Goal: Task Accomplishment & Management: Use online tool/utility

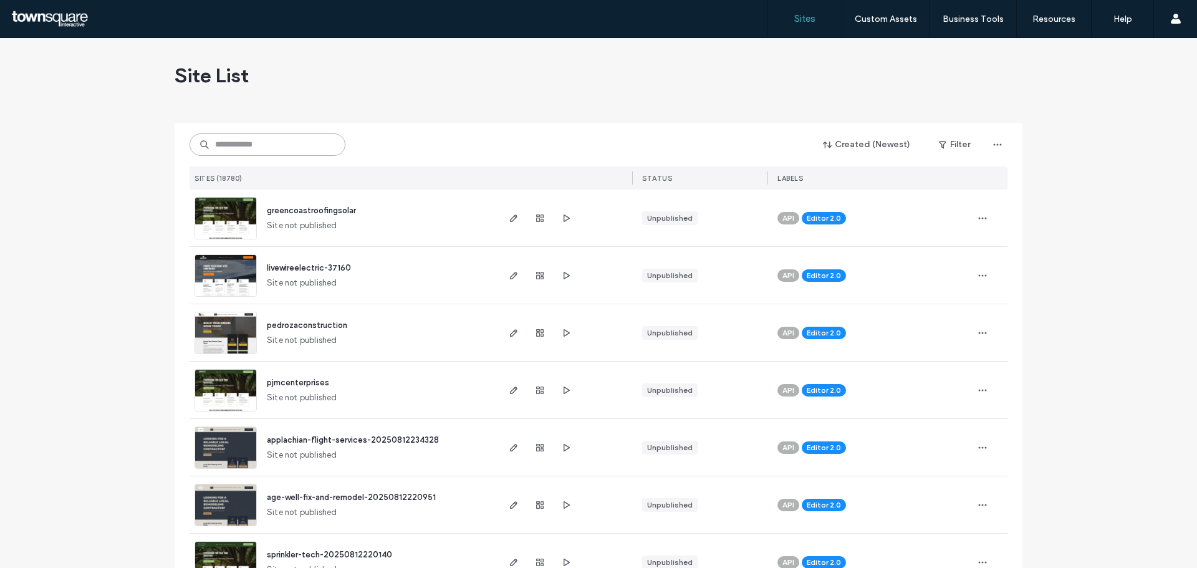
click at [283, 147] on input at bounding box center [267, 144] width 156 height 22
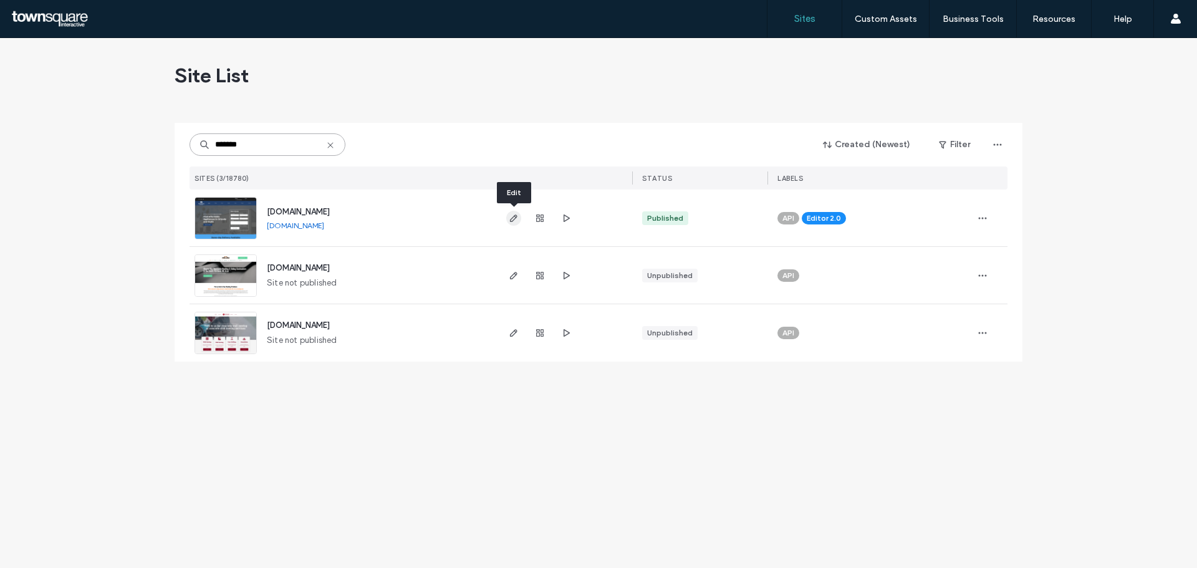
type input "*******"
drag, startPoint x: 511, startPoint y: 219, endPoint x: 519, endPoint y: 215, distance: 8.9
click at [511, 219] on use "button" at bounding box center [513, 217] width 7 height 7
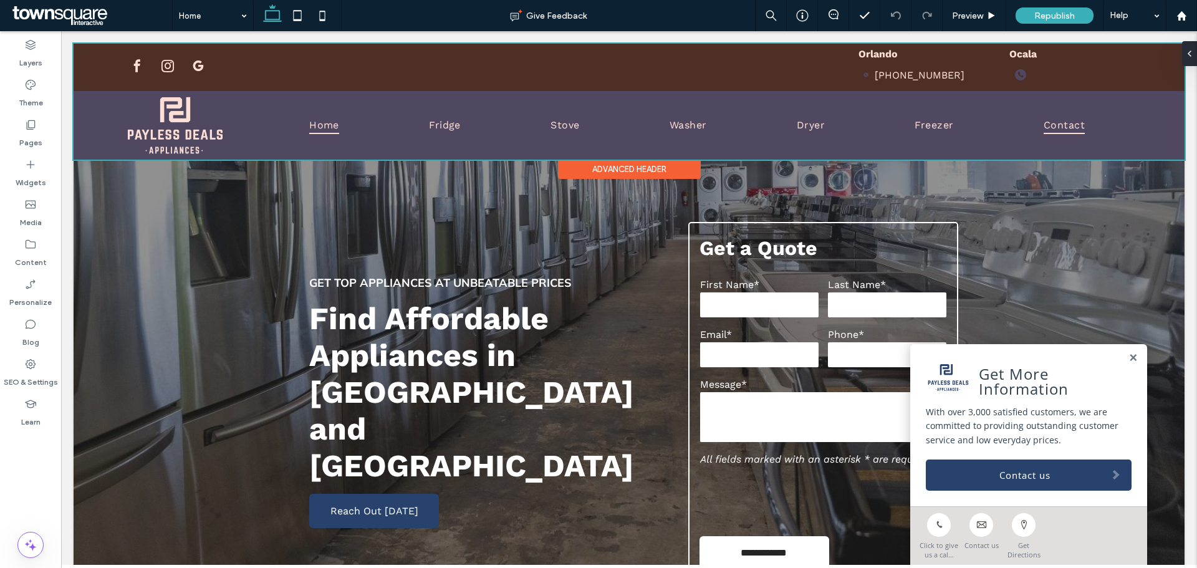
click at [952, 81] on div at bounding box center [629, 102] width 1111 height 116
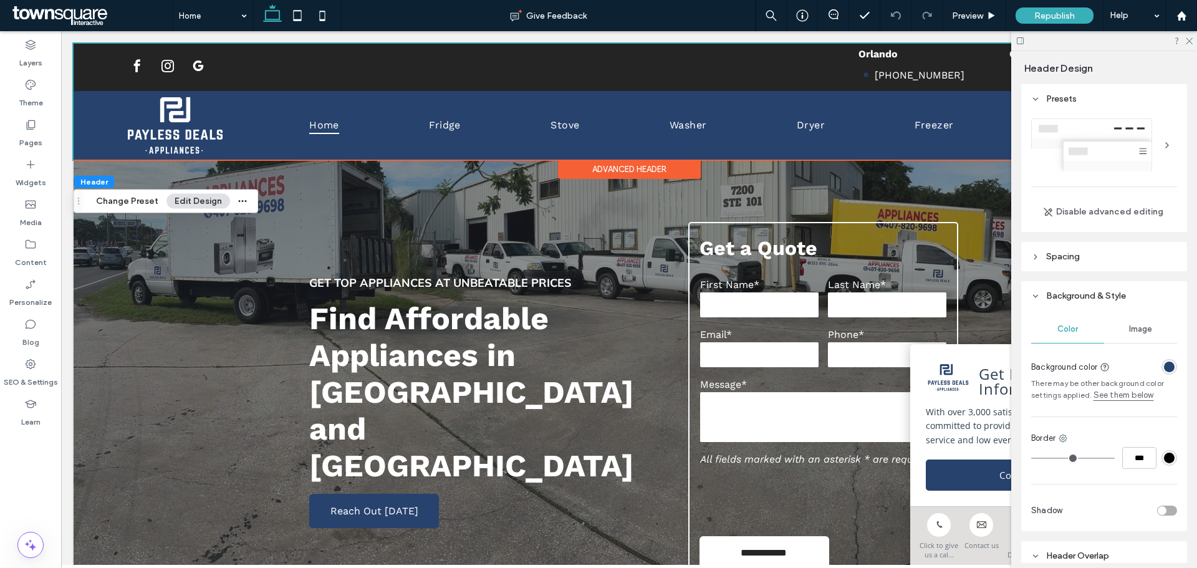
click at [1189, 42] on icon at bounding box center [1188, 40] width 8 height 8
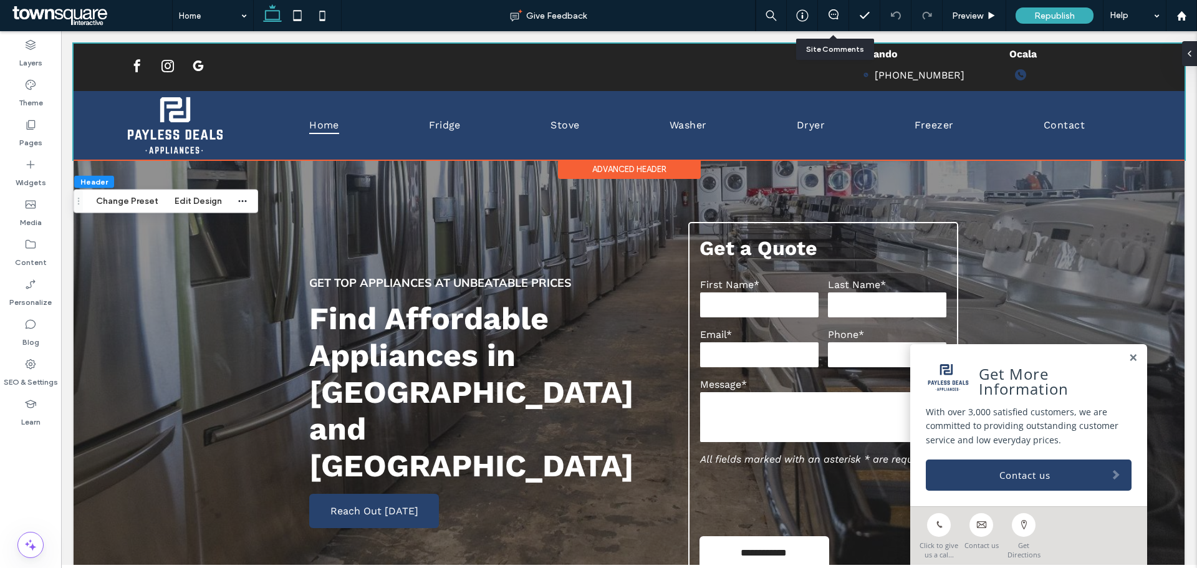
click at [826, 8] on div at bounding box center [833, 15] width 31 height 31
click at [830, 16] on icon at bounding box center [833, 14] width 10 height 10
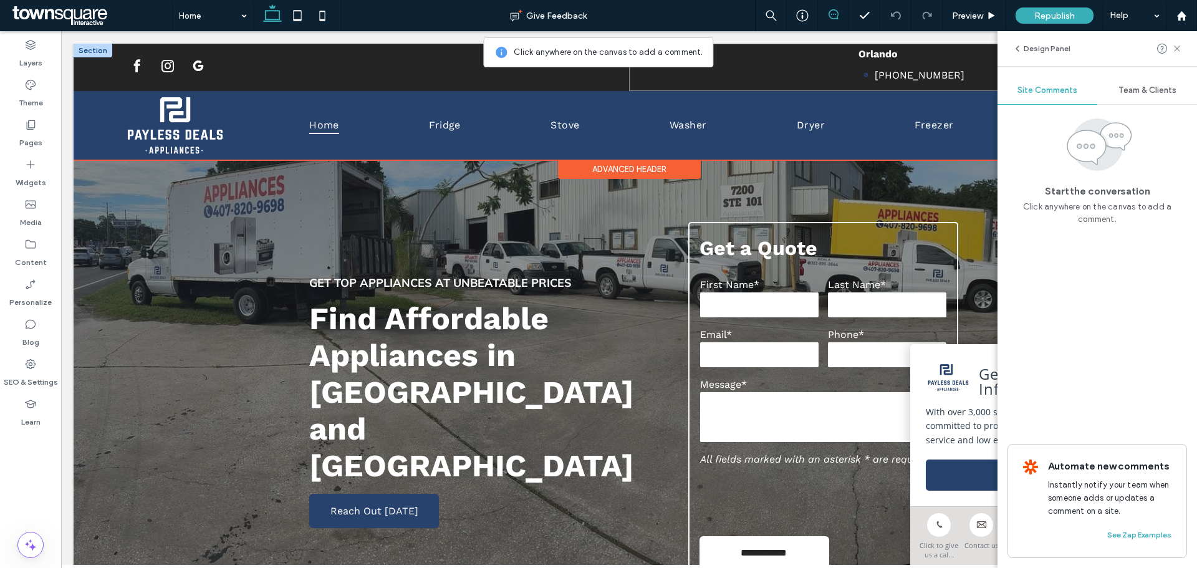
click at [987, 82] on div "Orlando [PHONE_NUMBER] [GEOGRAPHIC_DATA]" at bounding box center [884, 67] width 511 height 47
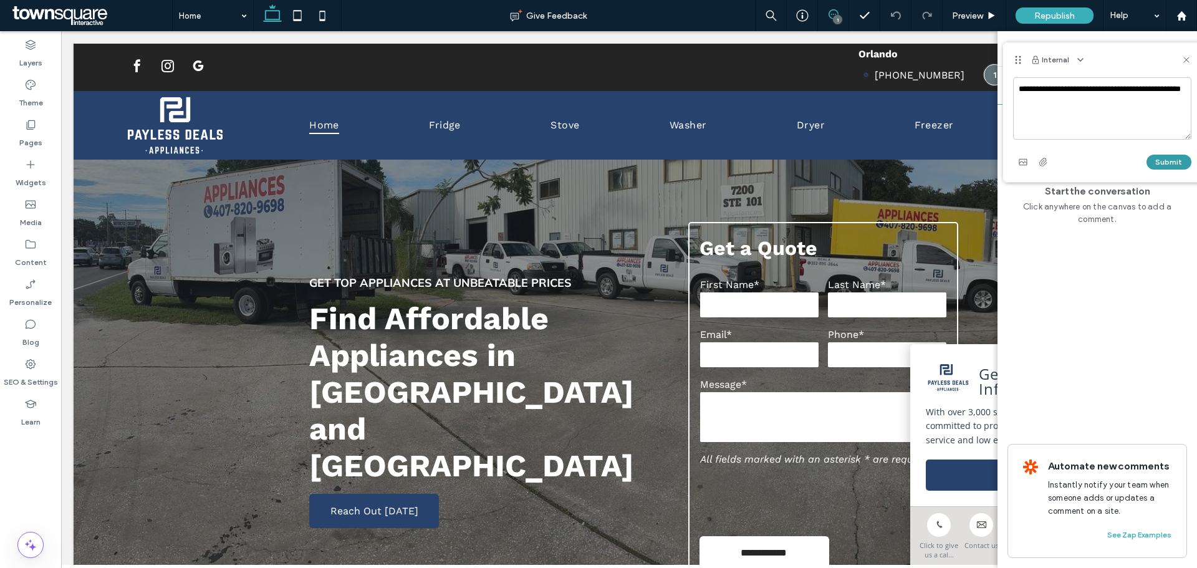
type textarea "**********"
click at [1168, 160] on button "Submit" at bounding box center [1168, 162] width 45 height 15
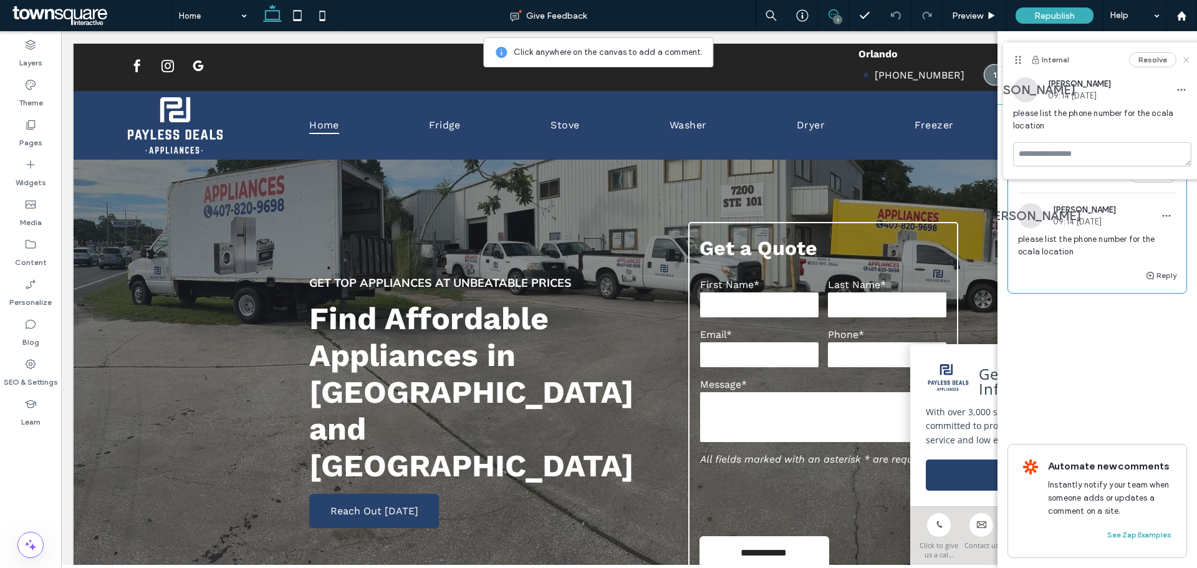
click at [1187, 58] on icon at bounding box center [1186, 60] width 10 height 10
click at [325, 11] on use at bounding box center [323, 16] width 6 height 10
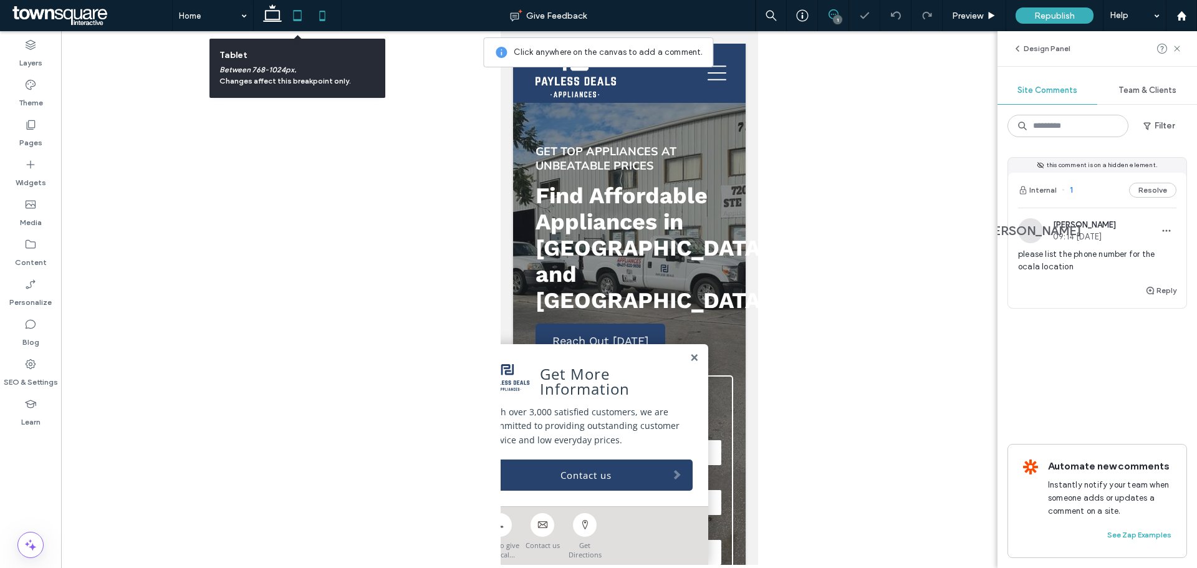
click at [295, 14] on icon at bounding box center [297, 15] width 25 height 25
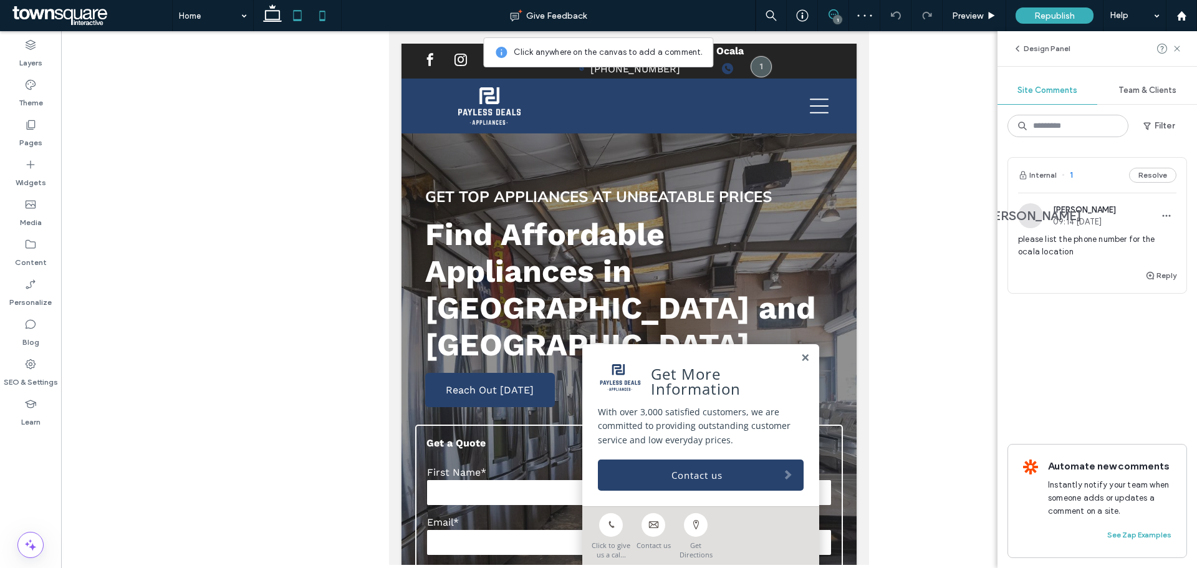
drag, startPoint x: 318, startPoint y: 12, endPoint x: 330, endPoint y: 21, distance: 14.2
click at [318, 12] on icon at bounding box center [322, 15] width 25 height 25
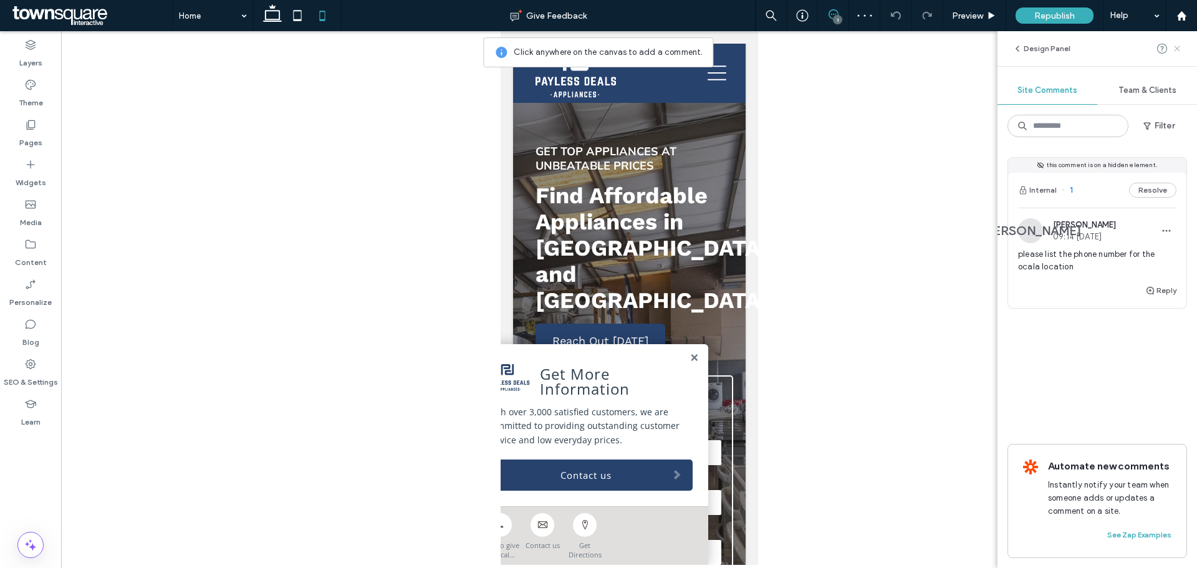
click at [1179, 50] on icon at bounding box center [1177, 49] width 10 height 10
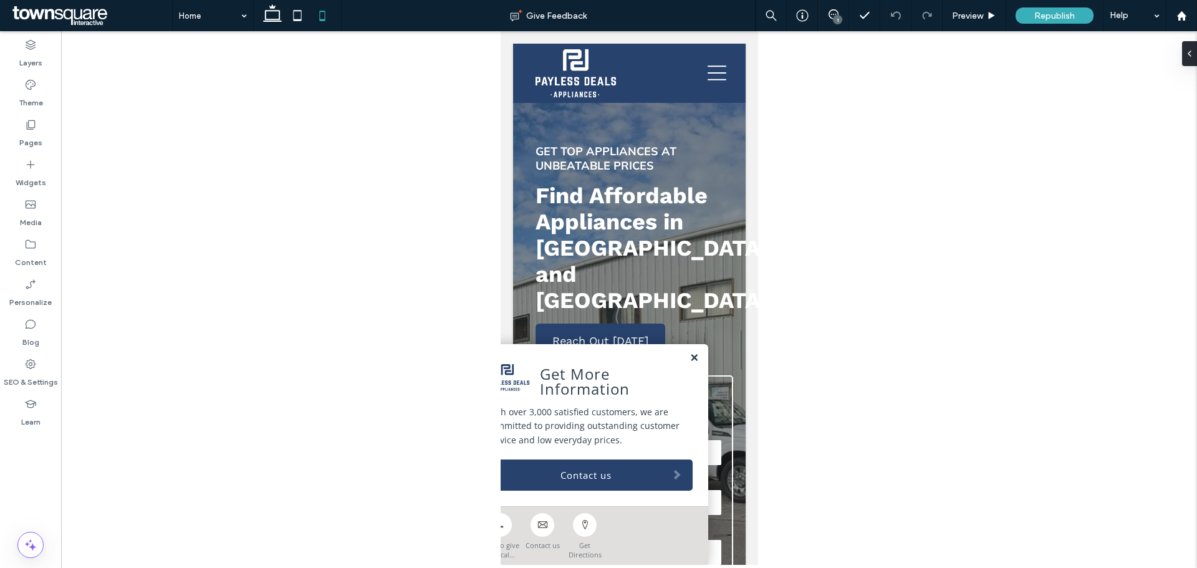
click at [689, 353] on link at bounding box center [693, 358] width 9 height 11
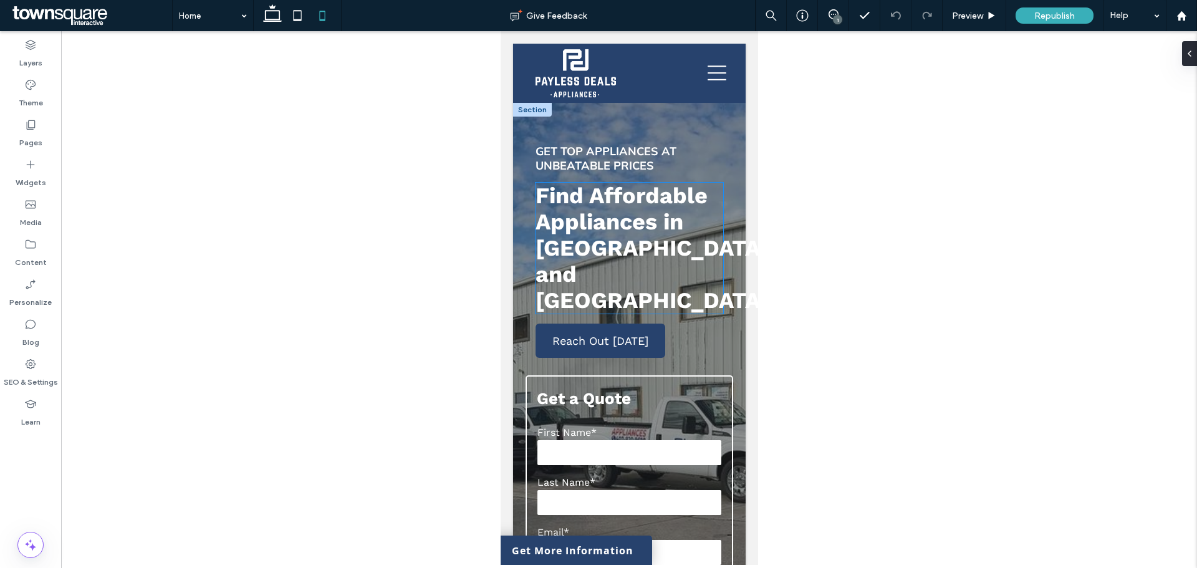
click at [696, 268] on h2 "Find Affordable Appliances in [GEOGRAPHIC_DATA] and [GEOGRAPHIC_DATA]" at bounding box center [629, 248] width 188 height 131
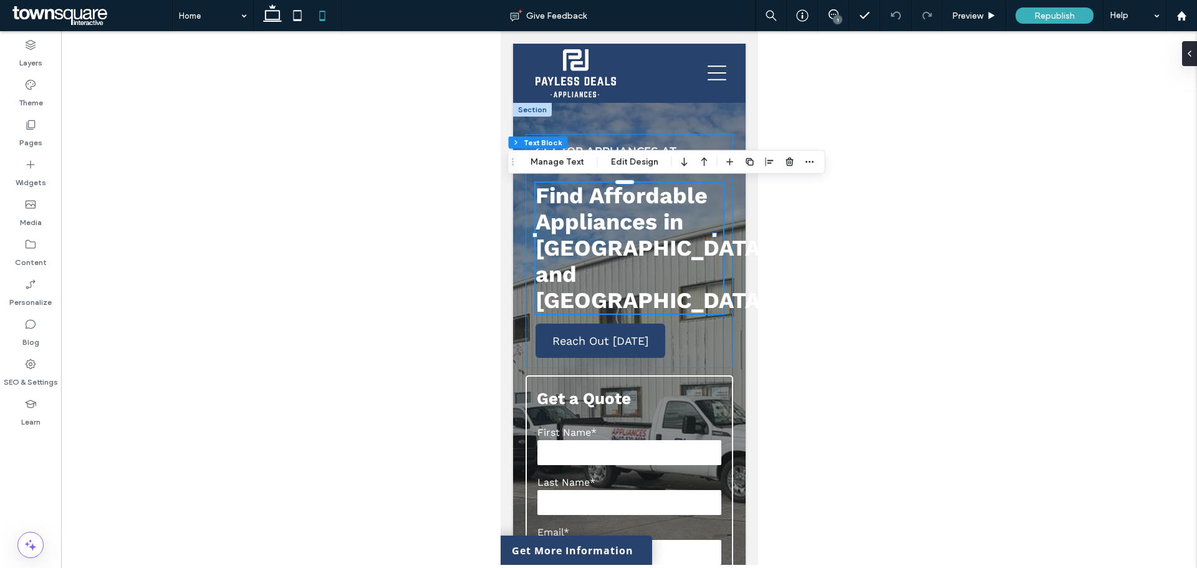
click at [707, 302] on div "Get Top Appliances at Unbeatable Prices Find Affordable Appliances in [GEOGRAPH…" at bounding box center [629, 251] width 208 height 234
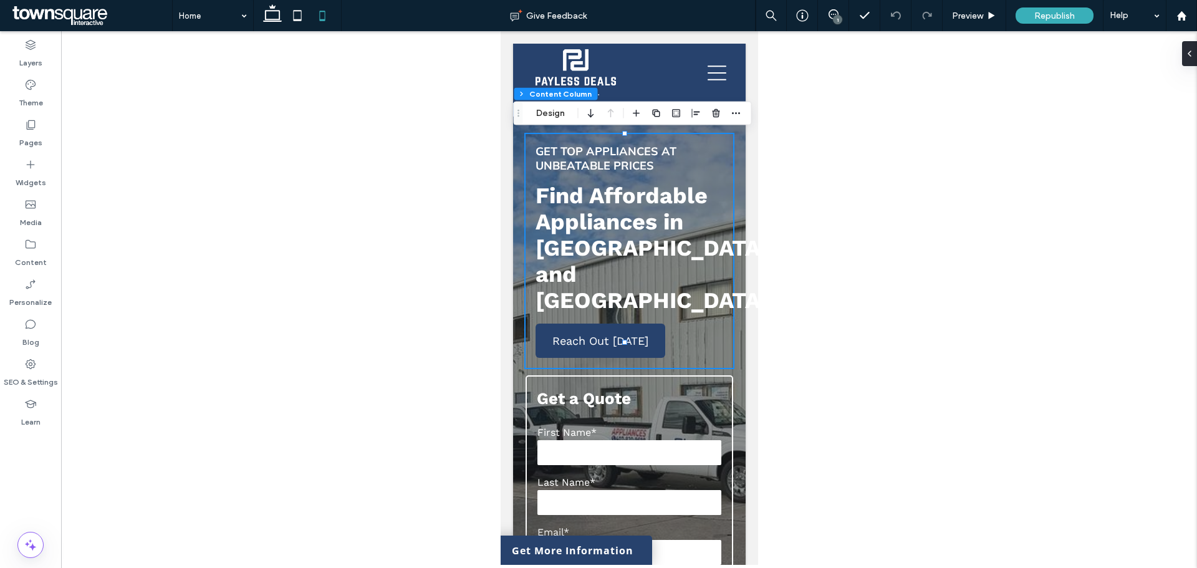
click at [729, 303] on div "**********" at bounding box center [628, 486] width 232 height 767
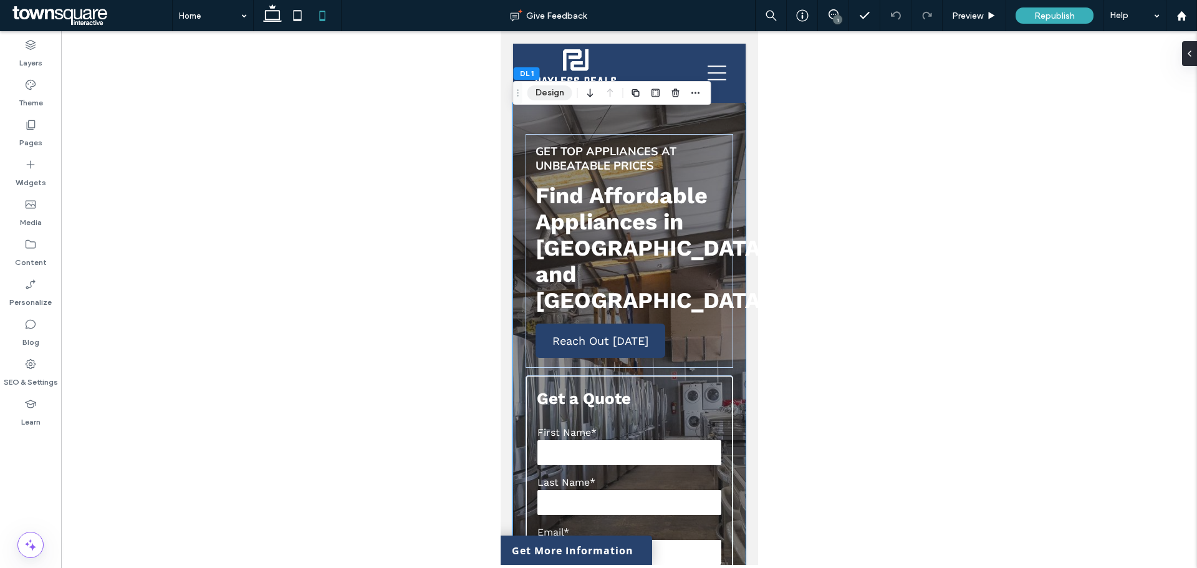
click at [558, 93] on button "Design" at bounding box center [549, 92] width 45 height 15
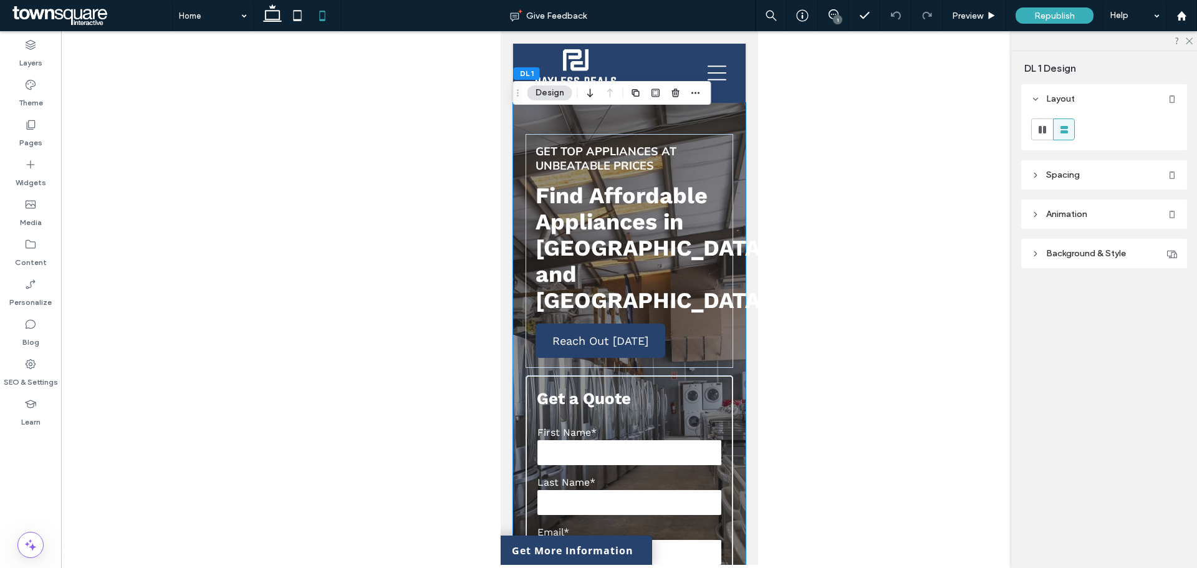
click at [1119, 254] on span "Background & Style" at bounding box center [1086, 253] width 80 height 11
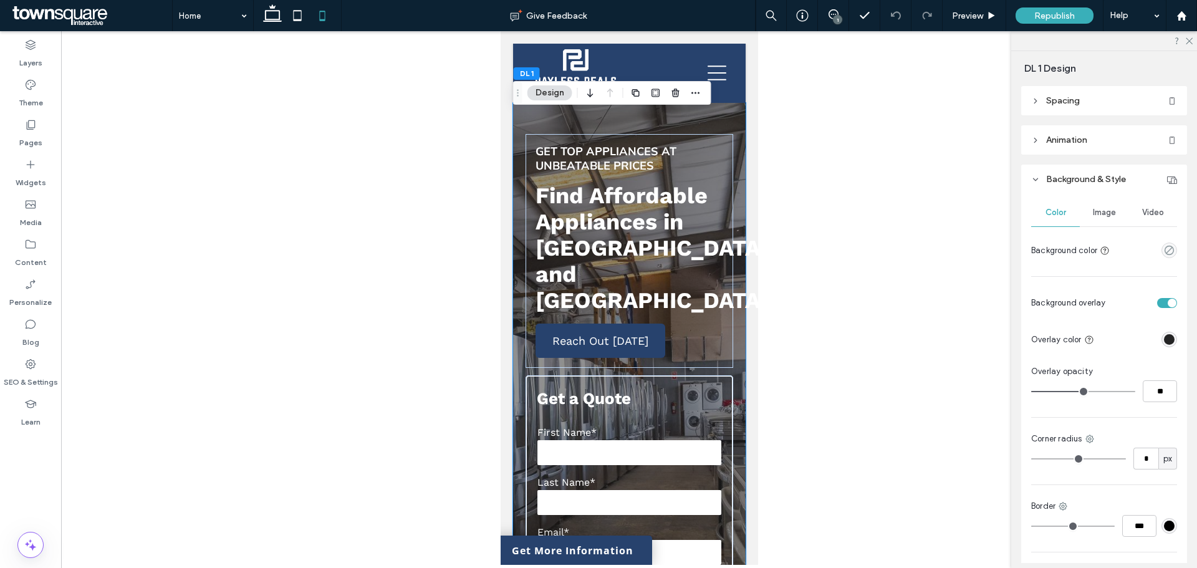
scroll to position [160, 0]
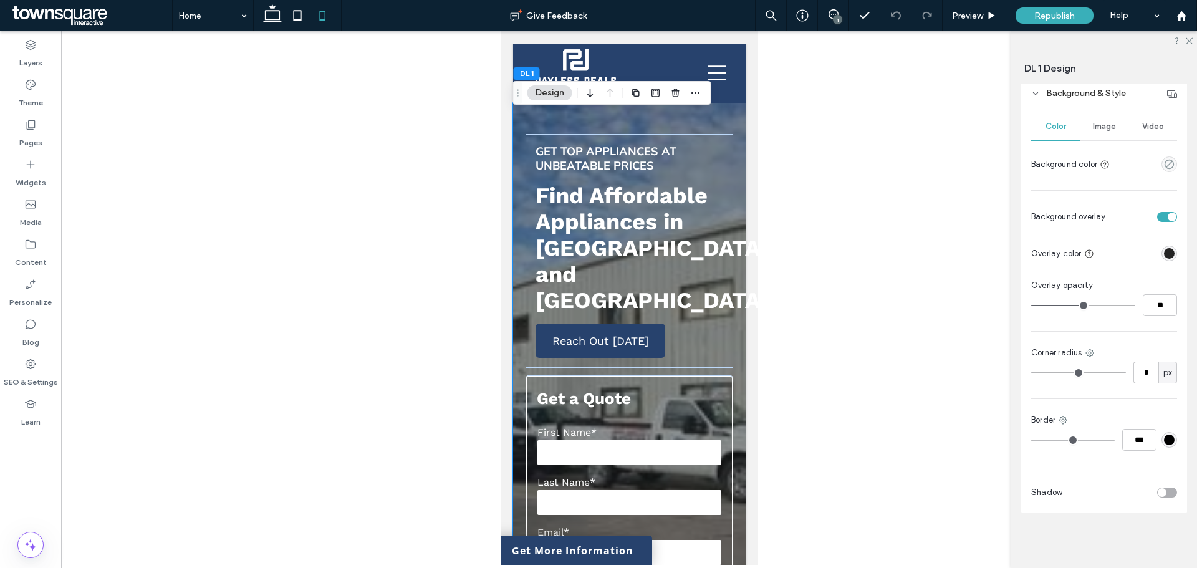
click at [1093, 124] on span "Image" at bounding box center [1104, 127] width 23 height 10
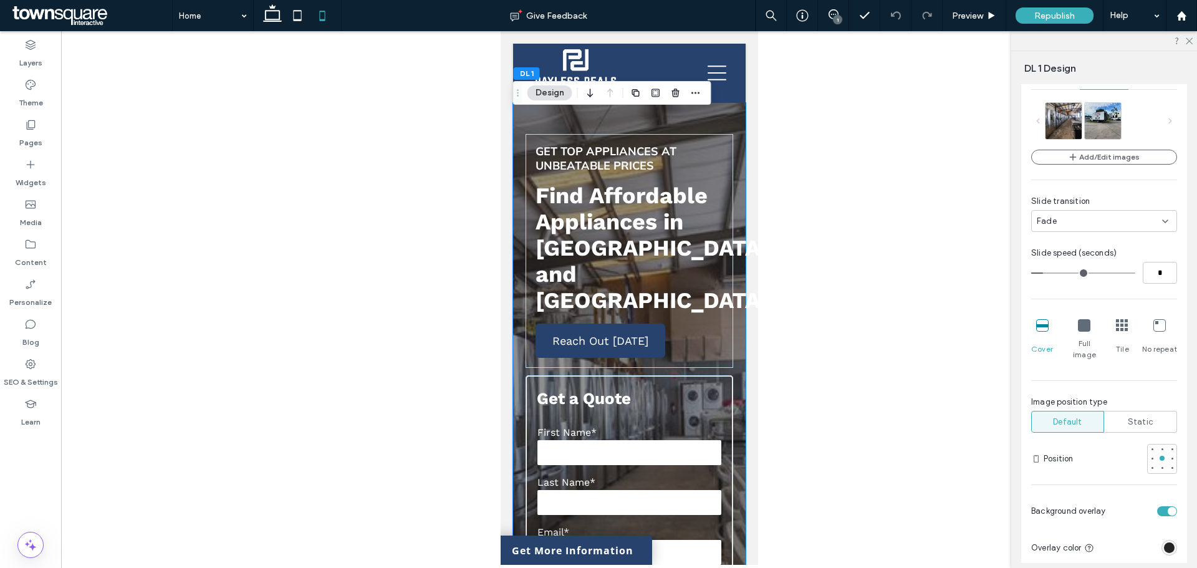
scroll to position [222, 0]
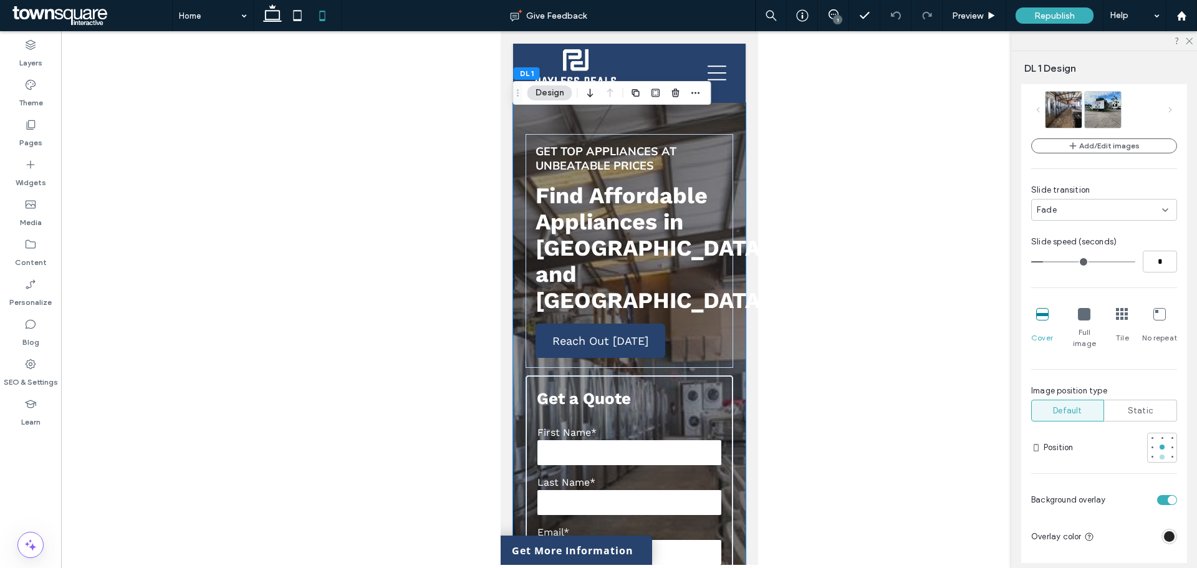
click at [1159, 452] on div at bounding box center [1161, 456] width 9 height 9
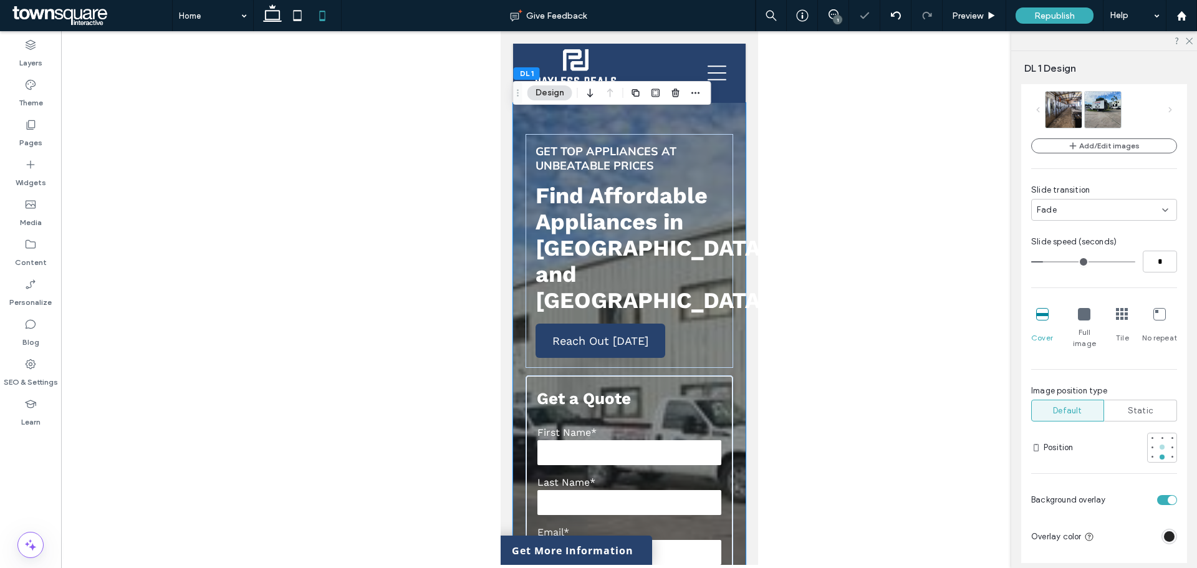
click at [1157, 443] on div at bounding box center [1161, 447] width 9 height 9
click at [1159, 444] on div at bounding box center [1161, 446] width 5 height 5
click at [1169, 444] on div at bounding box center [1171, 446] width 5 height 5
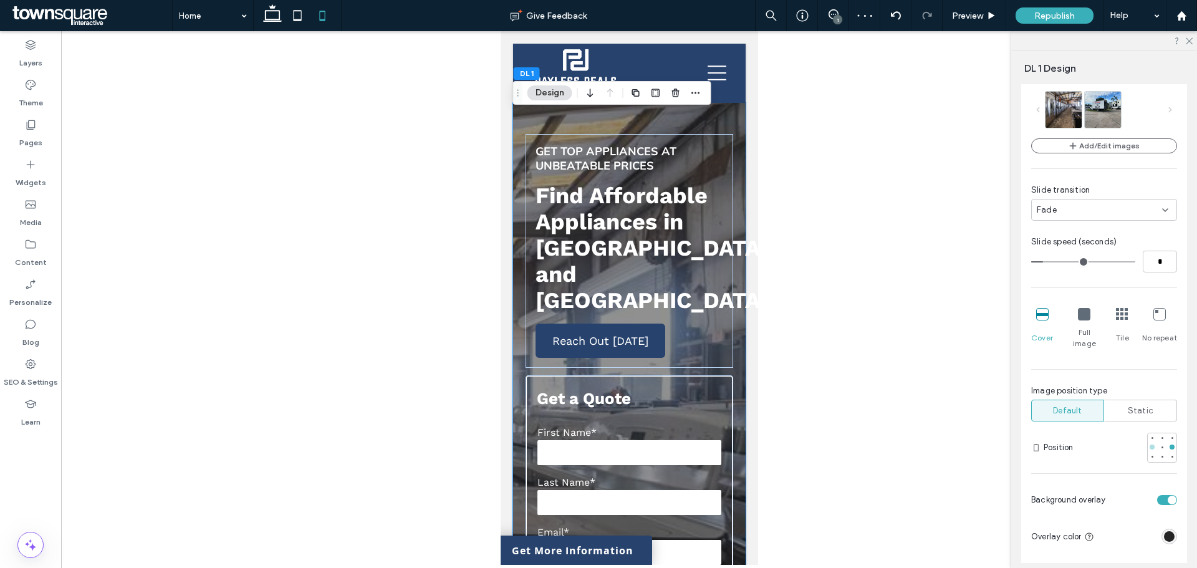
click at [1149, 444] on div at bounding box center [1151, 446] width 5 height 5
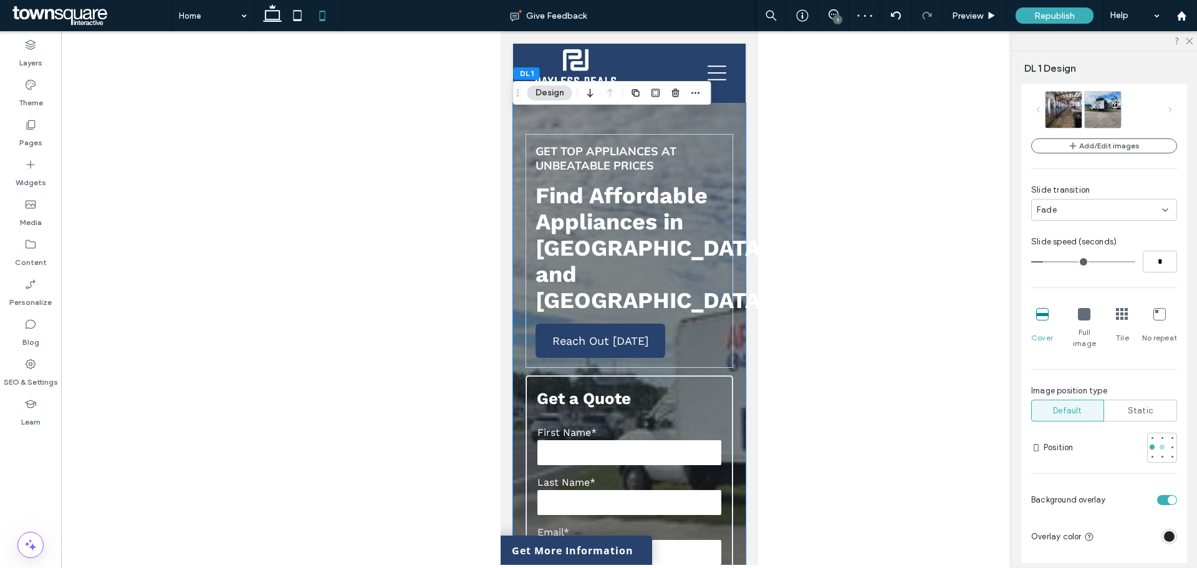
click at [1159, 444] on div at bounding box center [1161, 446] width 5 height 5
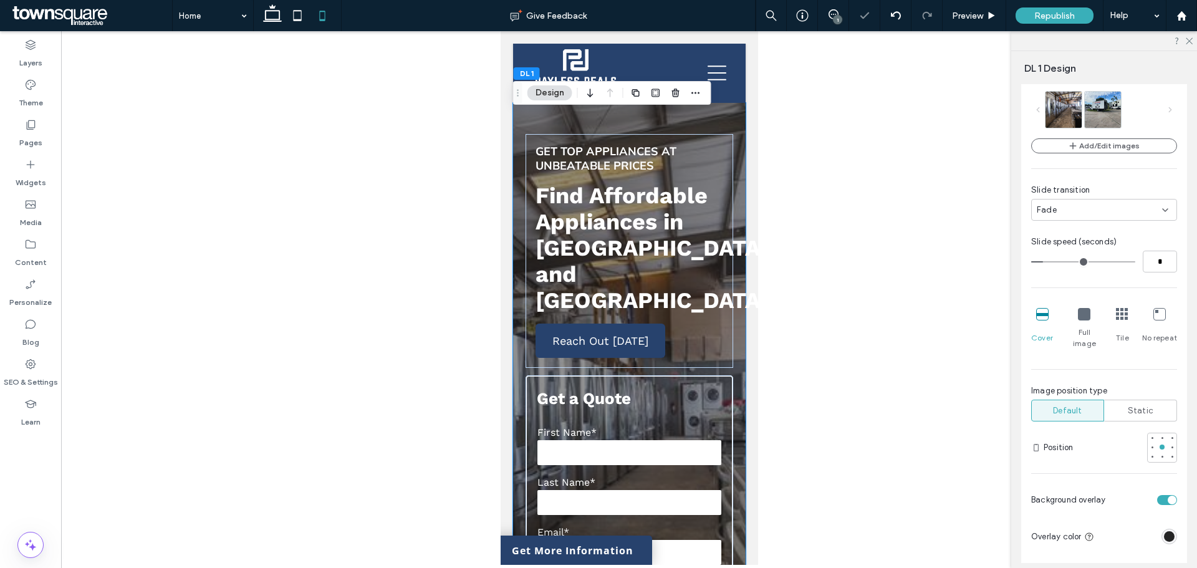
click at [842, 263] on div at bounding box center [629, 297] width 1136 height 533
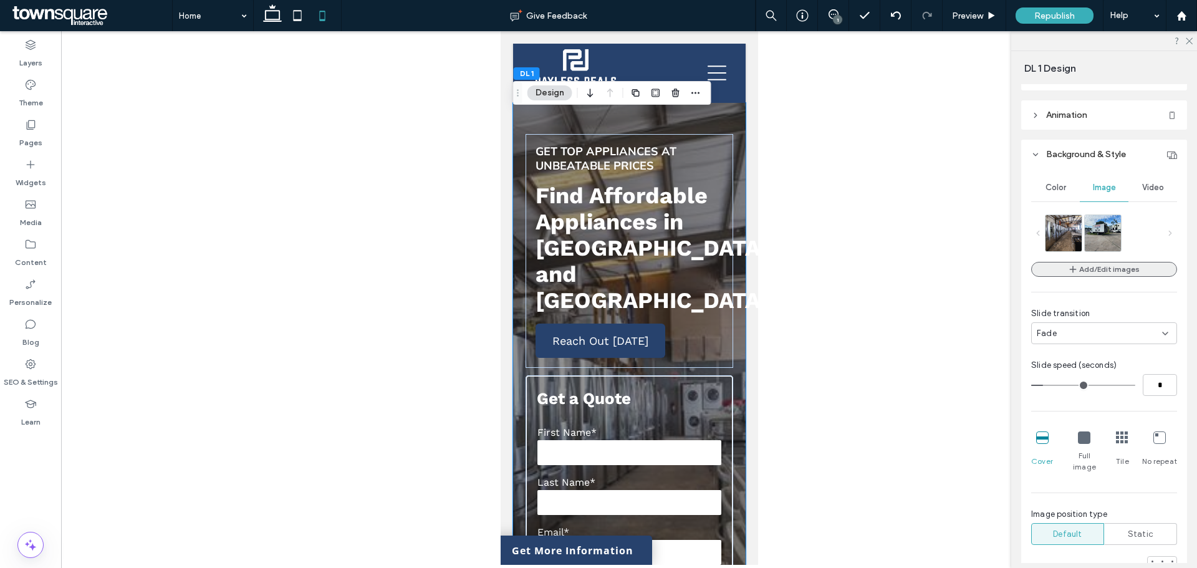
scroll to position [98, 0]
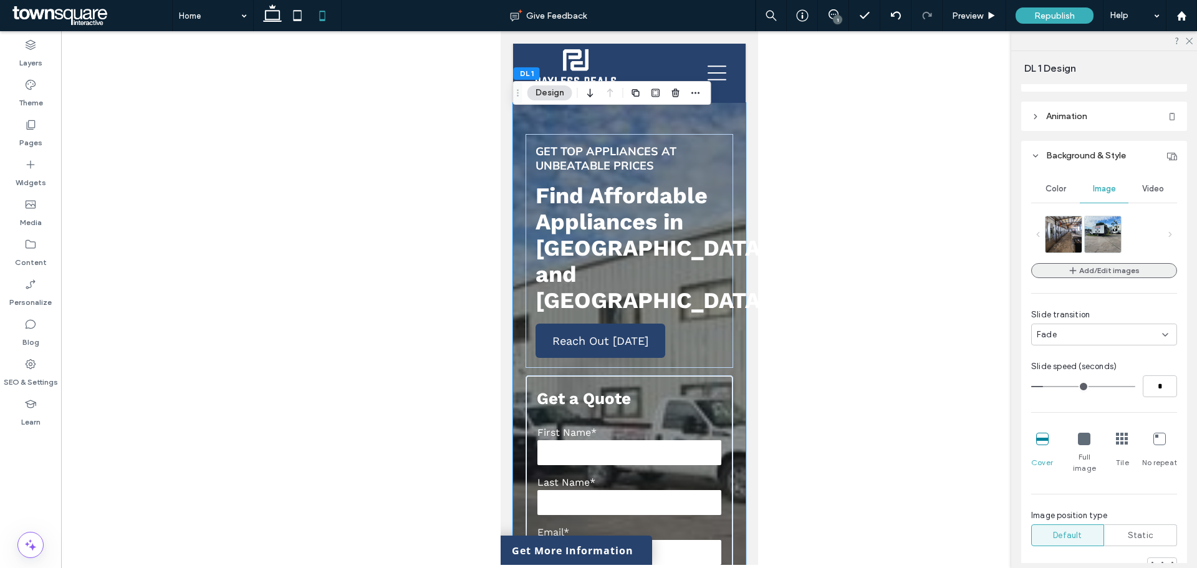
click at [1137, 266] on button "Add/Edit images" at bounding box center [1104, 270] width 146 height 15
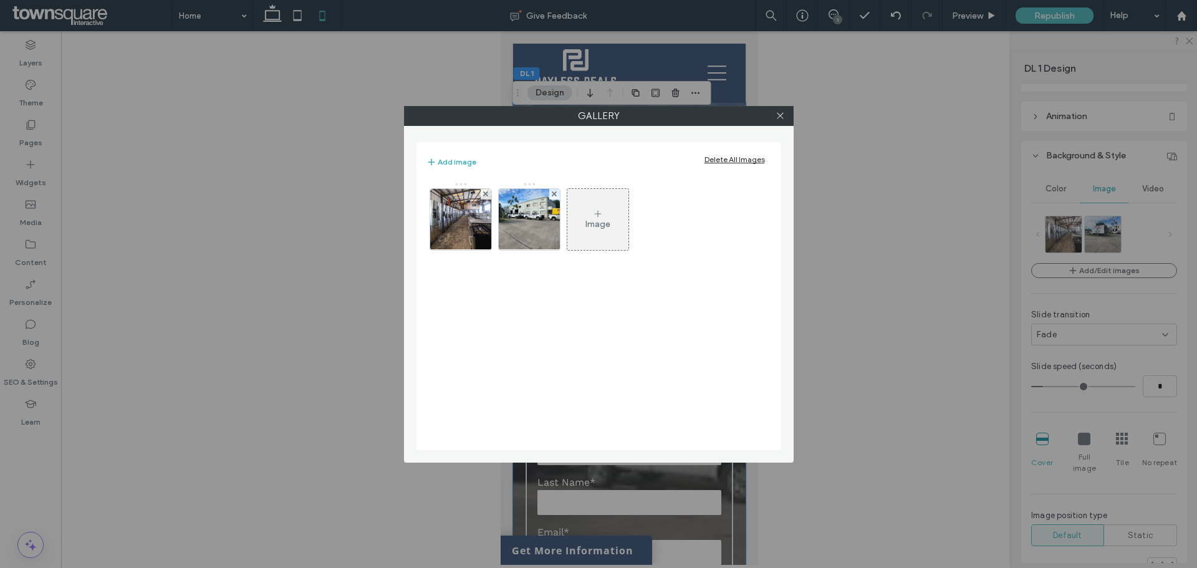
click at [610, 234] on div "Image" at bounding box center [597, 219] width 61 height 59
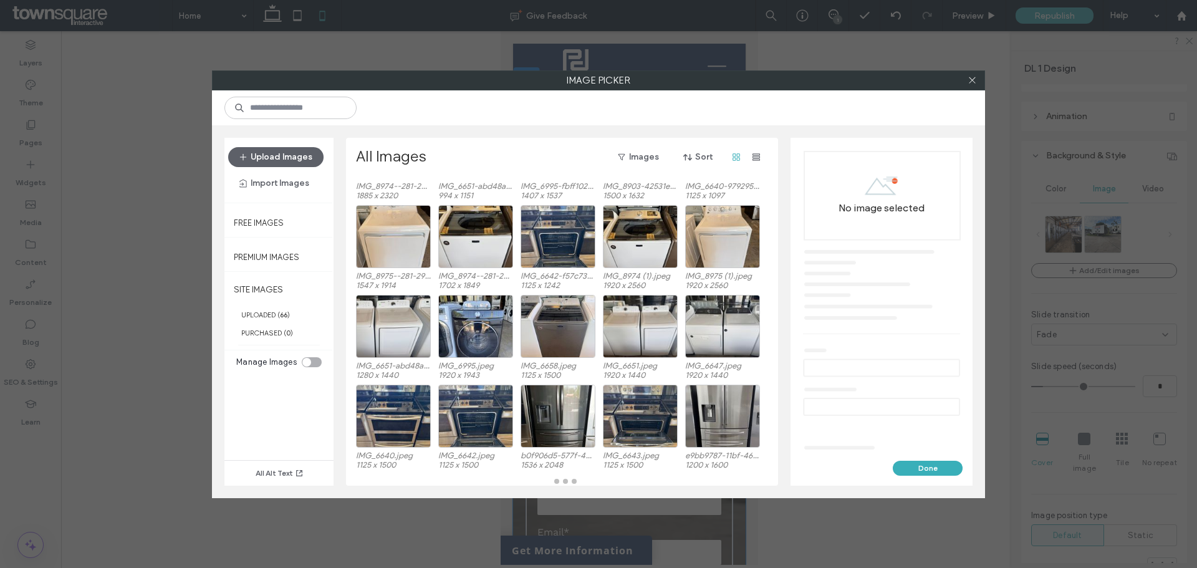
scroll to position [77, 0]
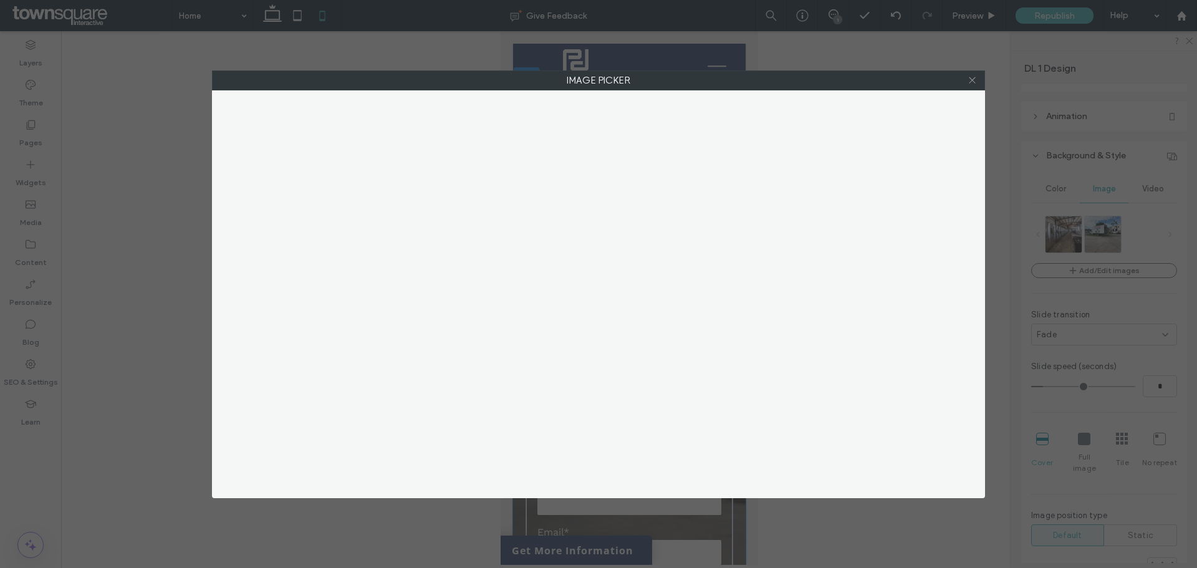
click at [968, 80] on icon at bounding box center [971, 79] width 9 height 9
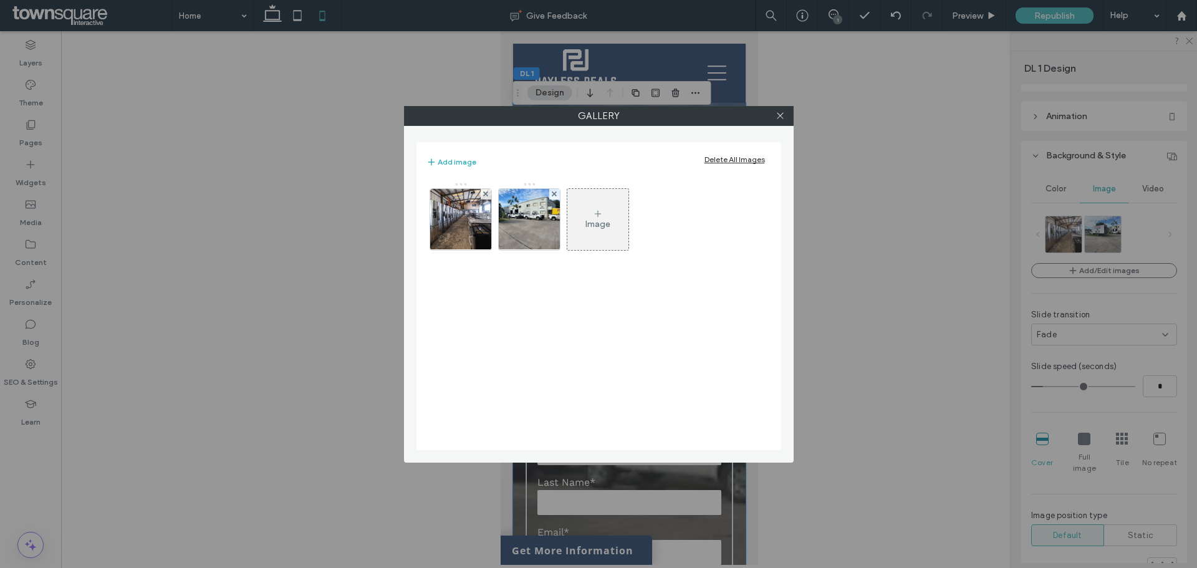
click at [601, 216] on icon at bounding box center [598, 214] width 10 height 10
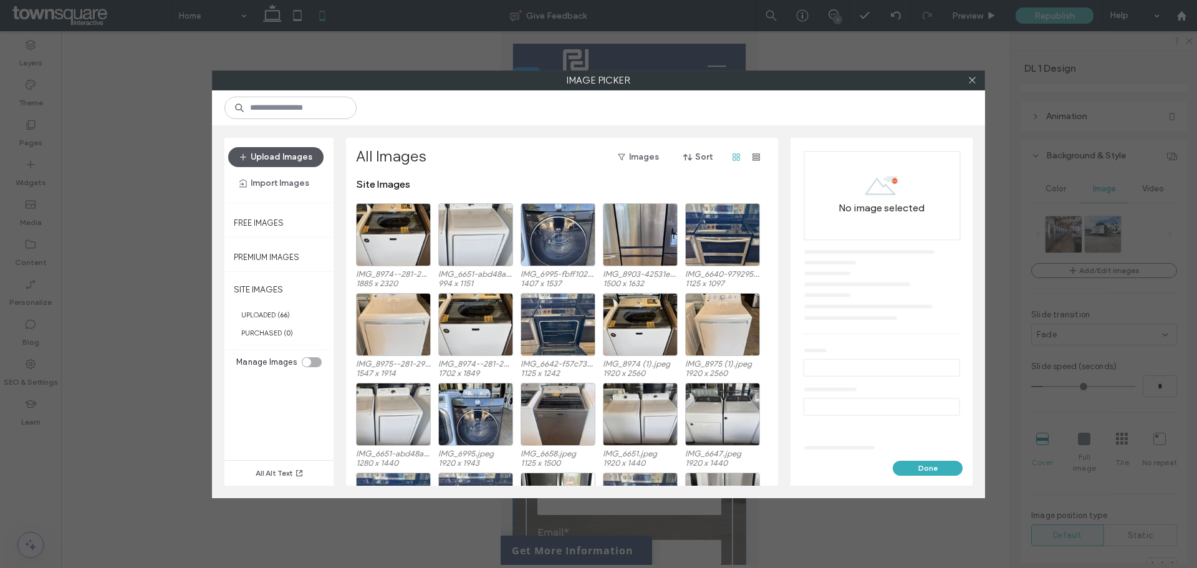
click at [287, 155] on button "Upload Images" at bounding box center [275, 157] width 95 height 20
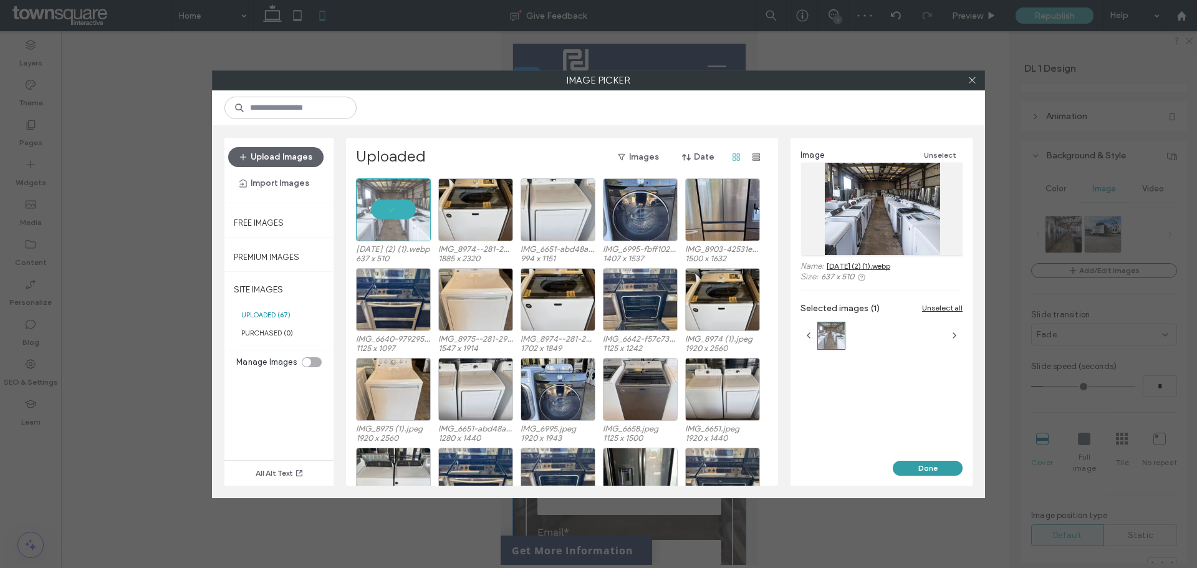
click at [916, 467] on button "Done" at bounding box center [927, 468] width 70 height 15
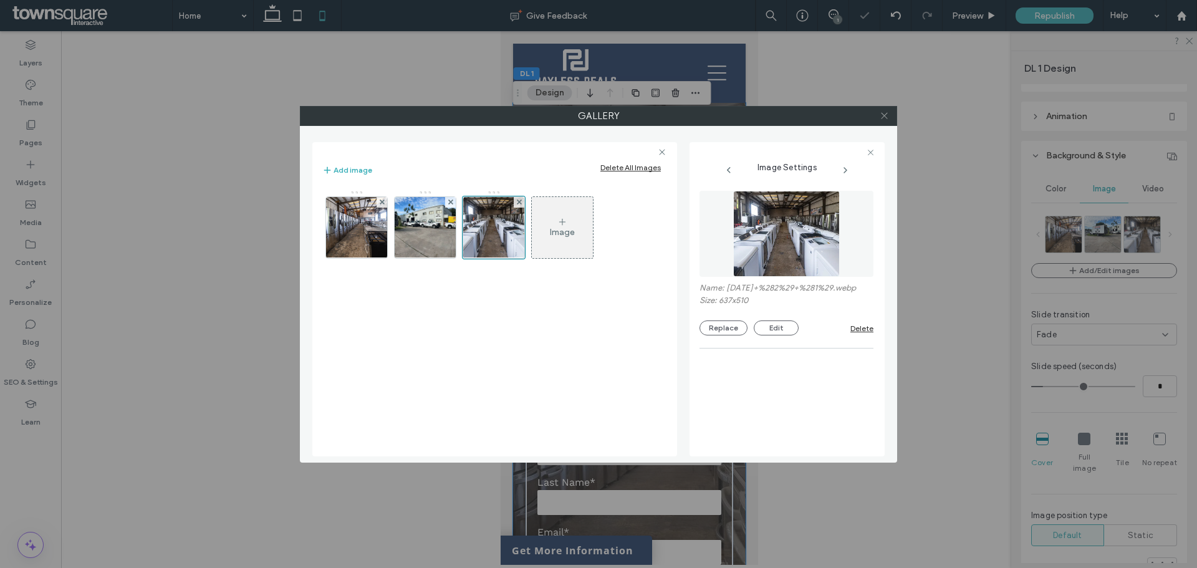
click at [882, 110] on span at bounding box center [883, 116] width 9 height 19
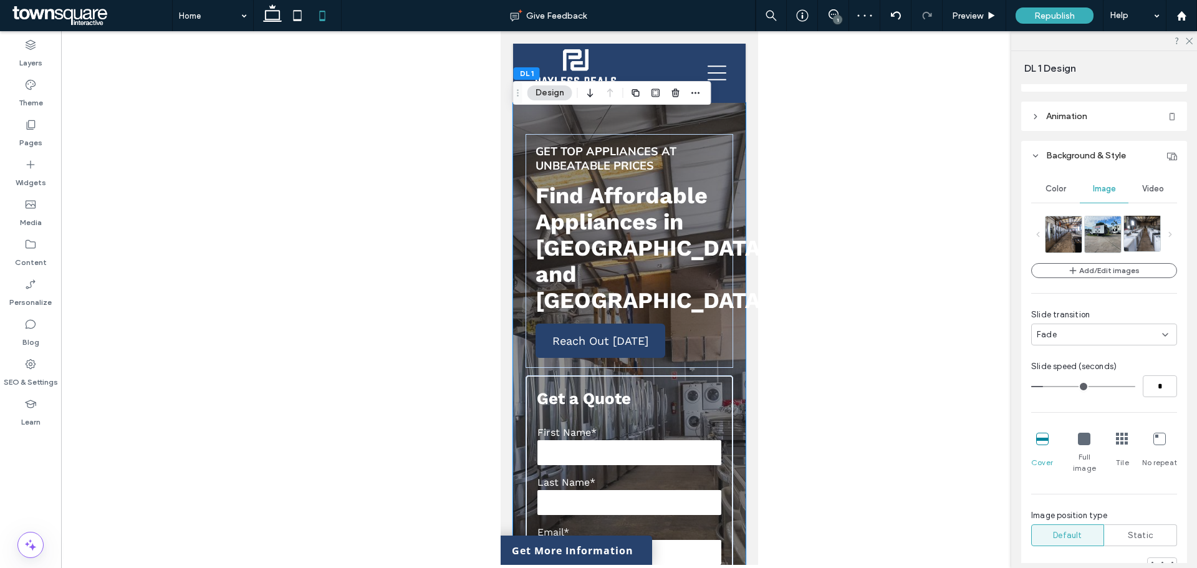
click at [1134, 226] on img at bounding box center [1146, 233] width 45 height 36
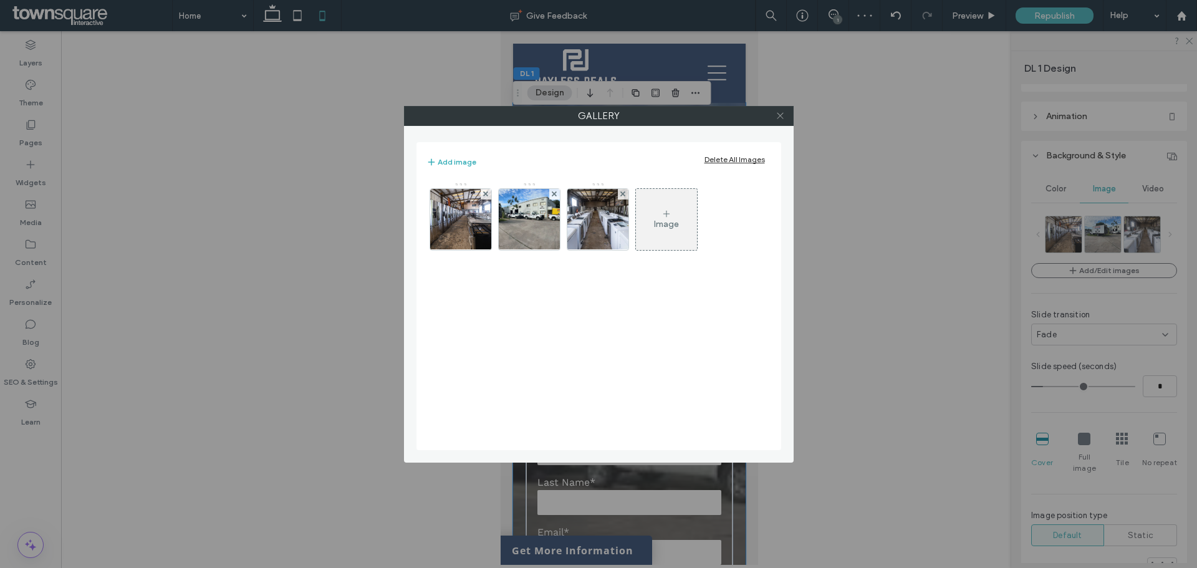
click at [782, 118] on icon at bounding box center [779, 115] width 9 height 9
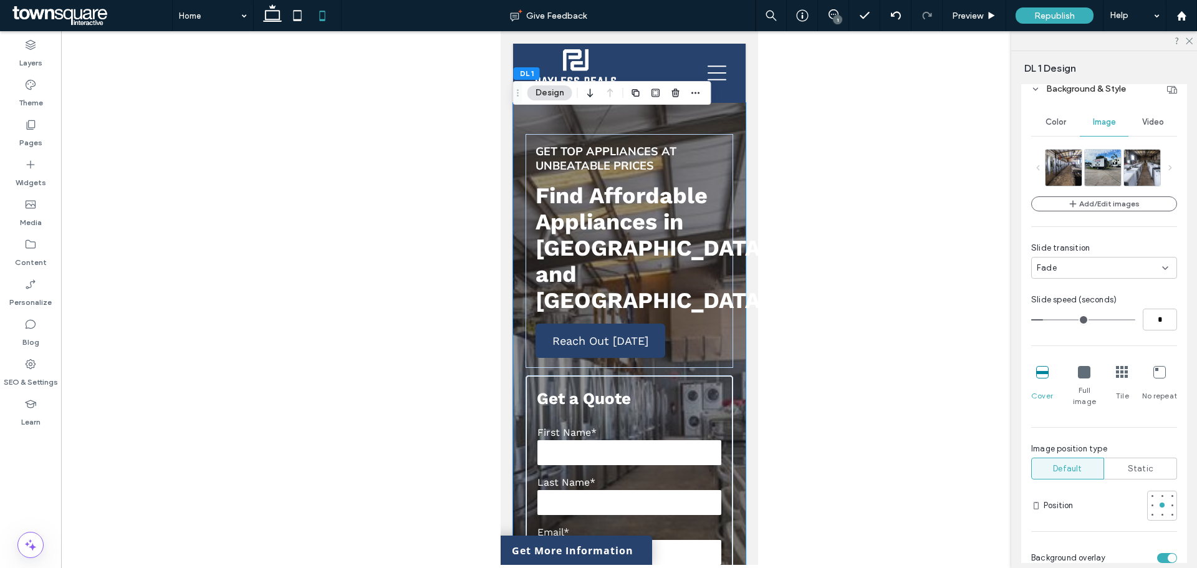
scroll to position [285, 0]
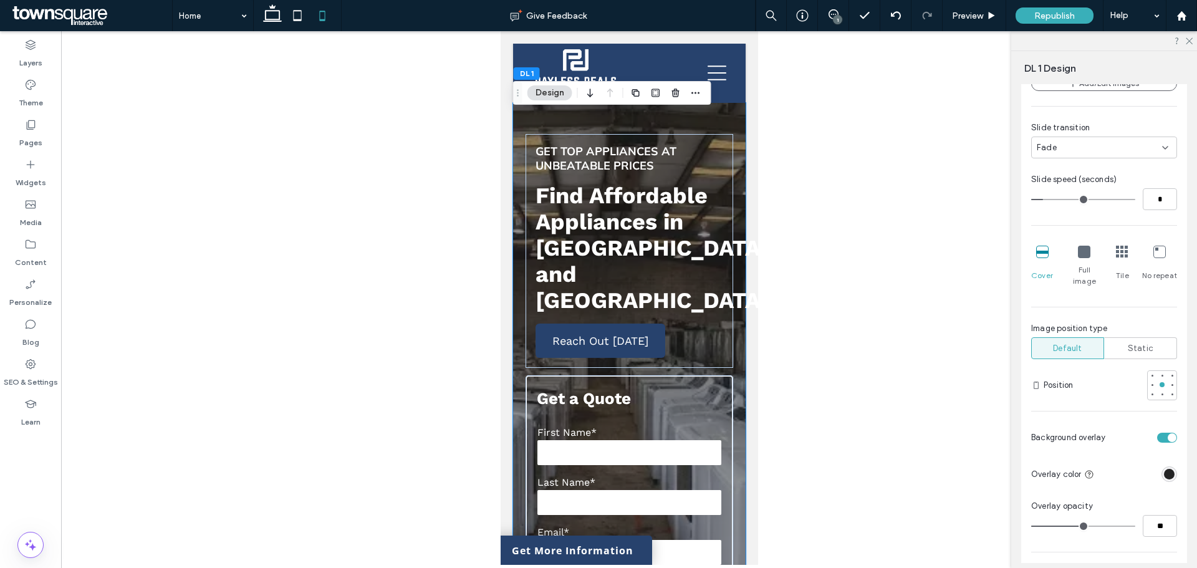
click at [908, 254] on div at bounding box center [629, 297] width 1136 height 533
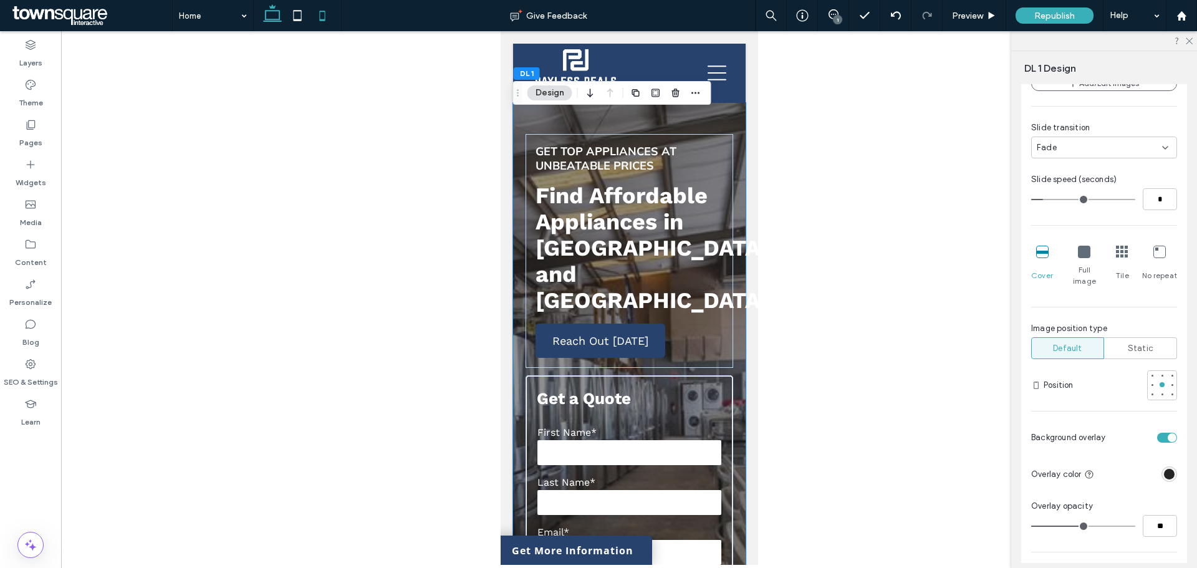
drag, startPoint x: 266, startPoint y: 19, endPoint x: 803, endPoint y: 404, distance: 661.0
click at [266, 19] on use at bounding box center [272, 12] width 19 height 17
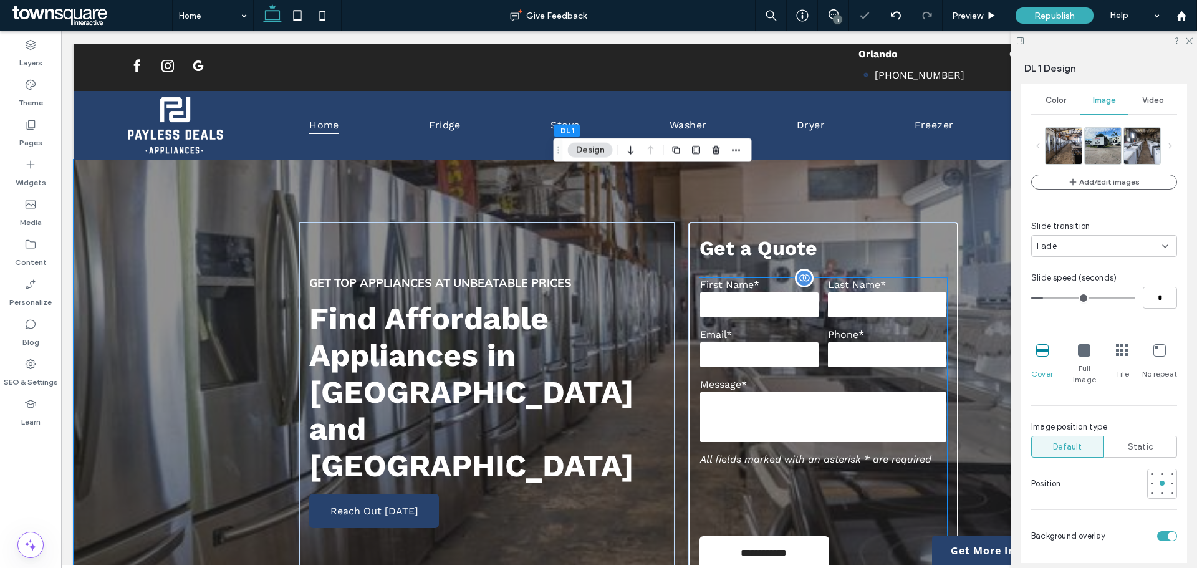
type input "***"
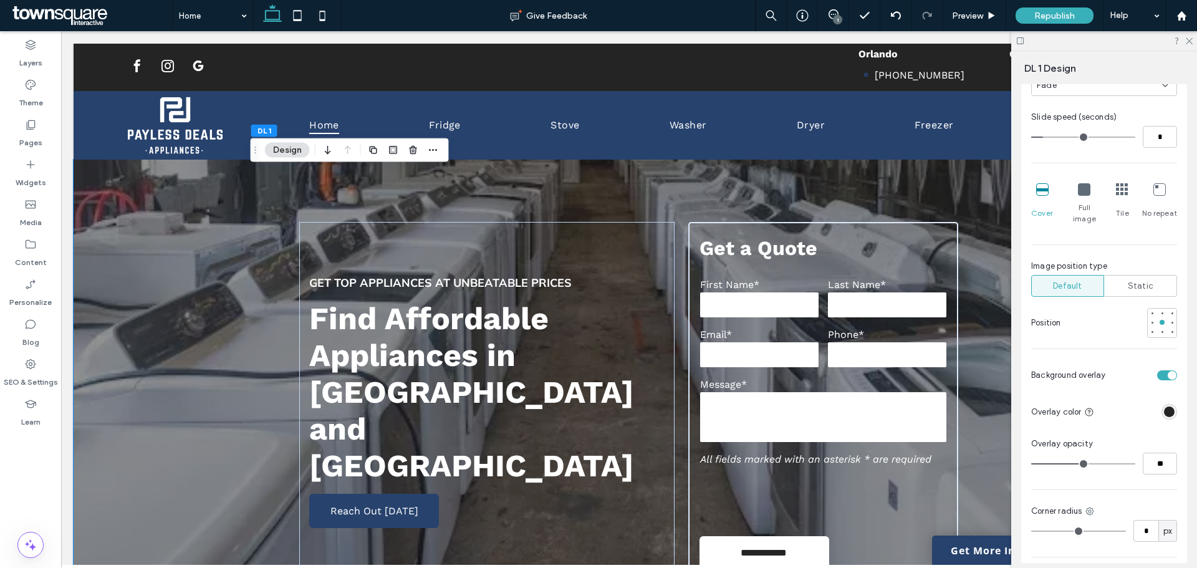
scroll to position [72, 0]
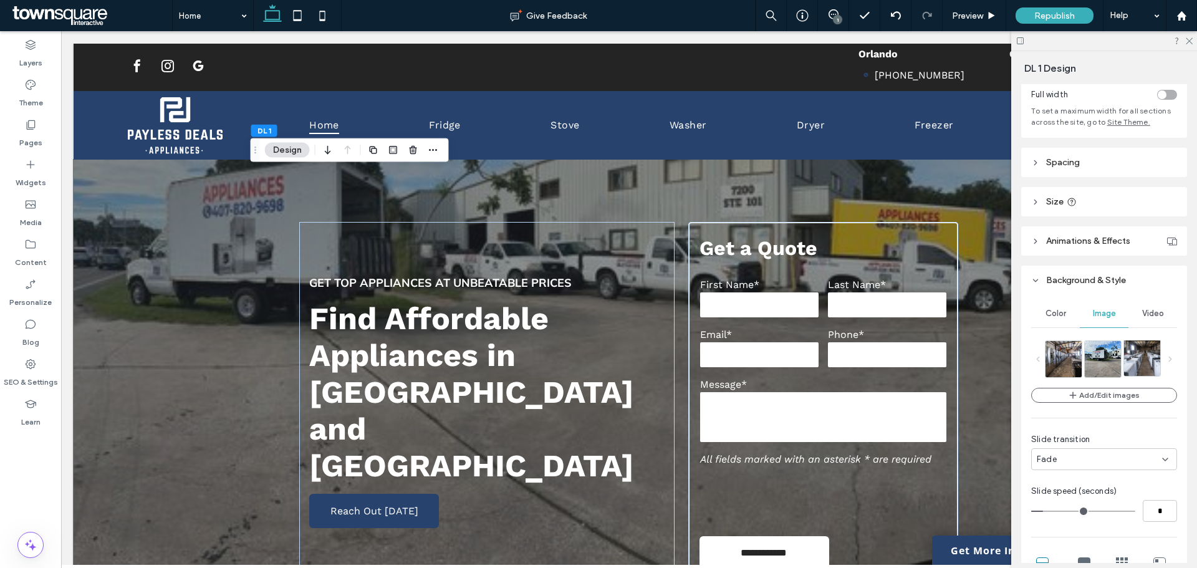
click at [1136, 356] on img at bounding box center [1146, 358] width 45 height 36
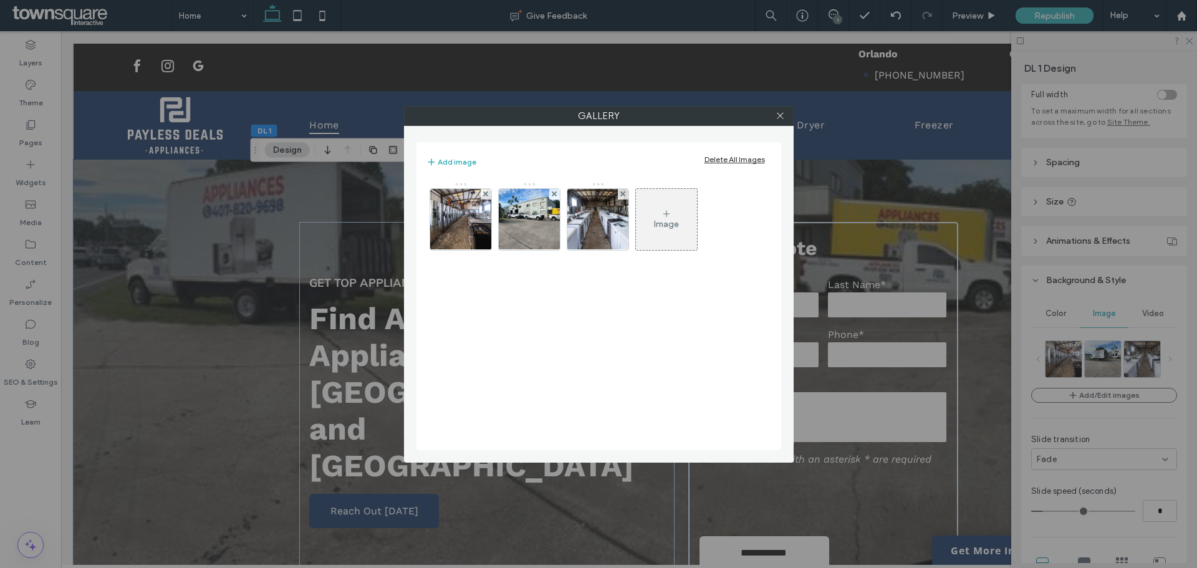
click at [622, 229] on img at bounding box center [597, 219] width 76 height 61
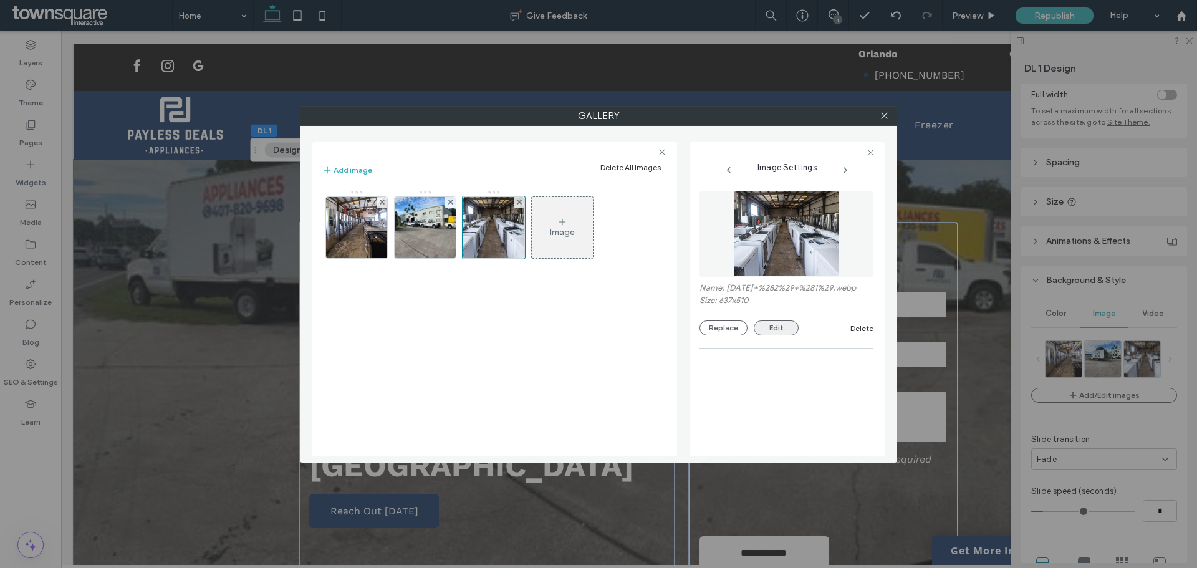
click at [782, 335] on button "Edit" at bounding box center [776, 327] width 45 height 15
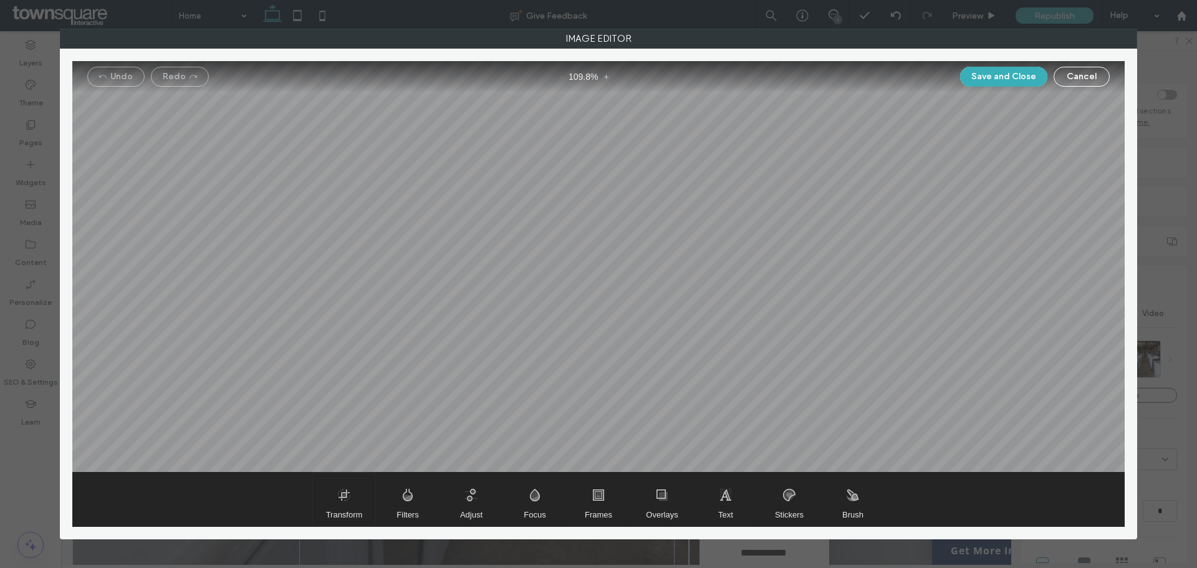
drag, startPoint x: 360, startPoint y: 499, endPoint x: 376, endPoint y: 505, distance: 17.4
click at [360, 499] on span "Transform" at bounding box center [344, 499] width 62 height 54
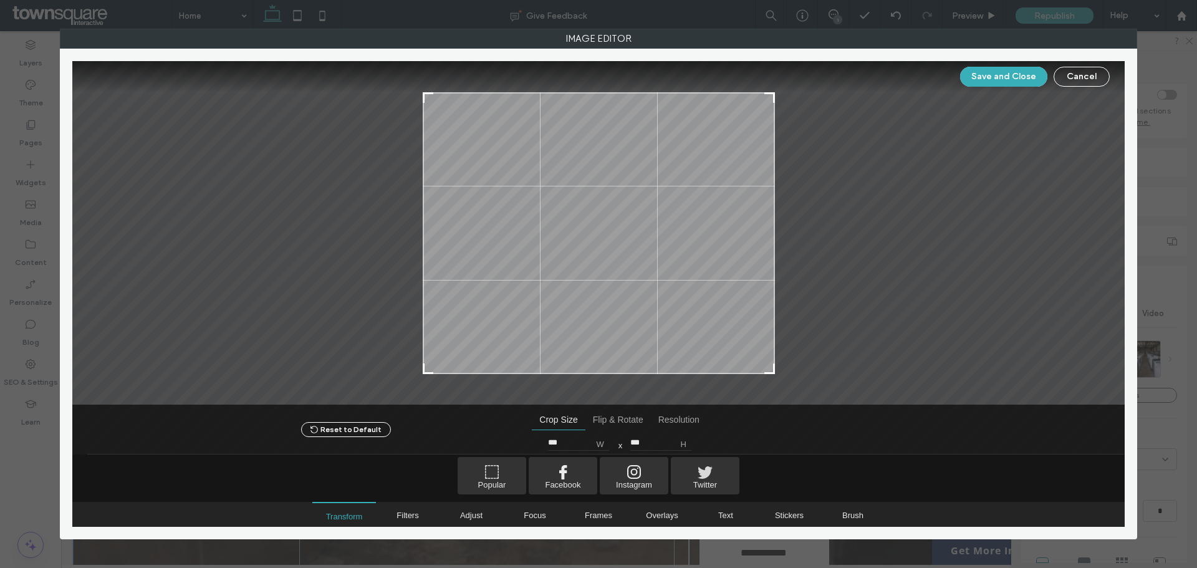
drag, startPoint x: 603, startPoint y: 307, endPoint x: 634, endPoint y: 310, distance: 31.3
click at [634, 310] on div at bounding box center [599, 233] width 352 height 282
click at [767, 375] on div at bounding box center [598, 414] width 1052 height 81
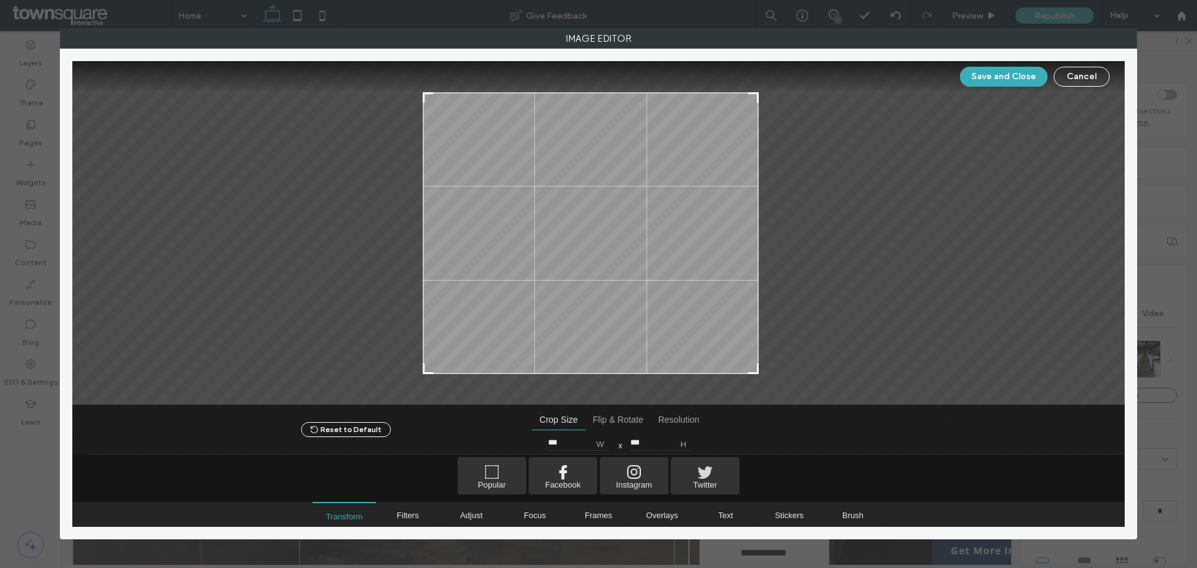
drag, startPoint x: 774, startPoint y: 371, endPoint x: 760, endPoint y: 403, distance: 35.2
click at [760, 403] on div at bounding box center [598, 233] width 1052 height 344
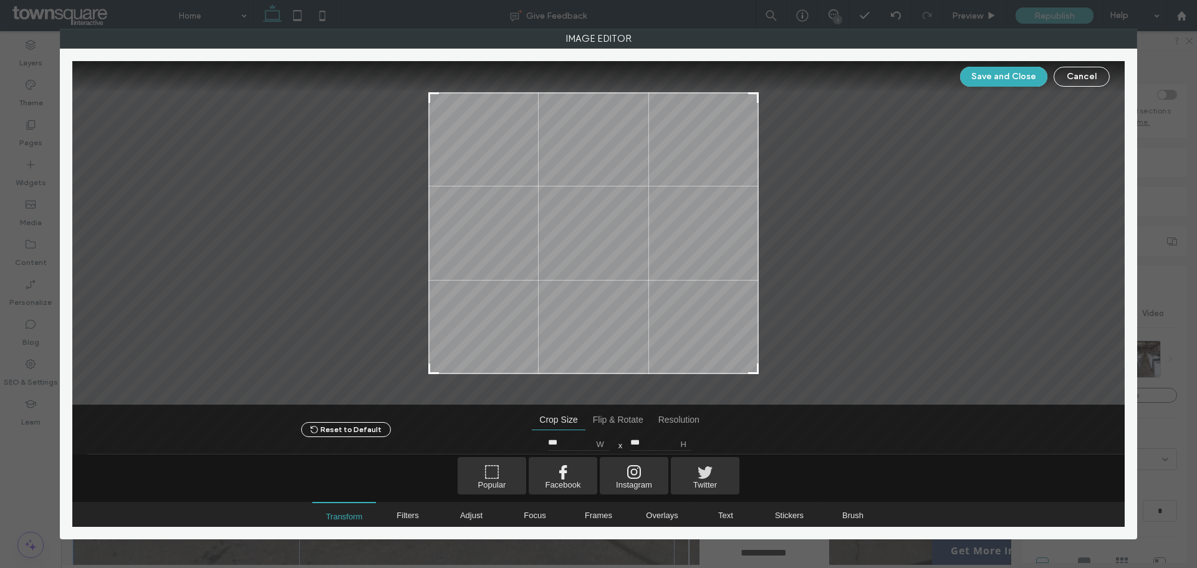
click at [428, 370] on div at bounding box center [433, 368] width 15 height 15
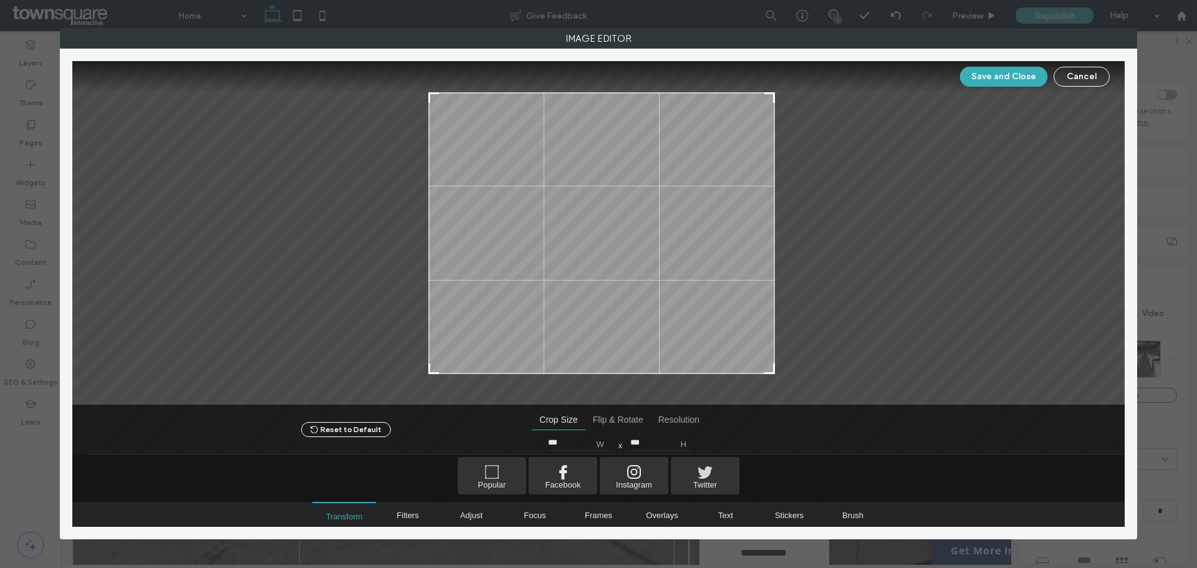
type input "***"
drag, startPoint x: 753, startPoint y: 373, endPoint x: 839, endPoint y: 379, distance: 86.2
click at [839, 379] on div at bounding box center [598, 233] width 1052 height 344
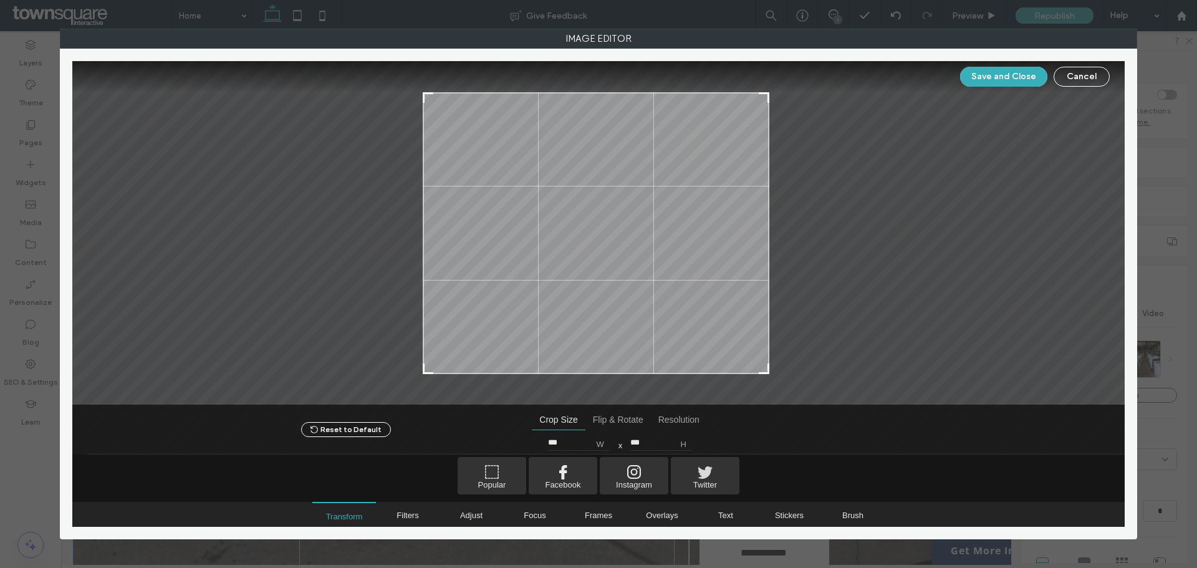
drag, startPoint x: 581, startPoint y: 358, endPoint x: 575, endPoint y: 358, distance: 6.9
click at [575, 358] on div at bounding box center [596, 233] width 347 height 282
click at [975, 74] on button "Save and Close" at bounding box center [1003, 77] width 87 height 20
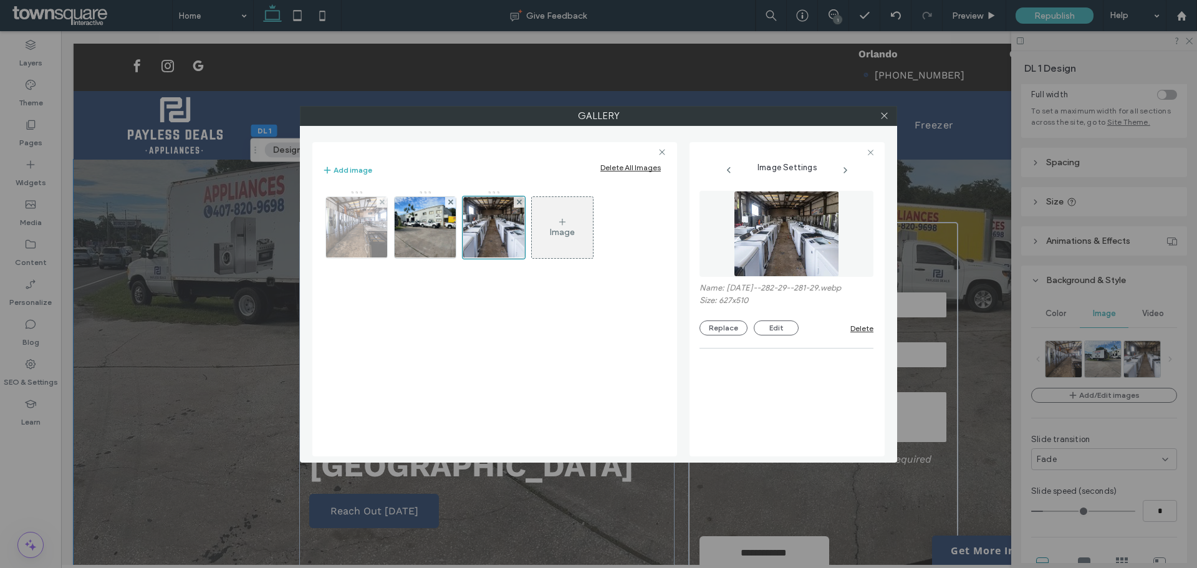
click at [346, 234] on img at bounding box center [357, 227] width 72 height 61
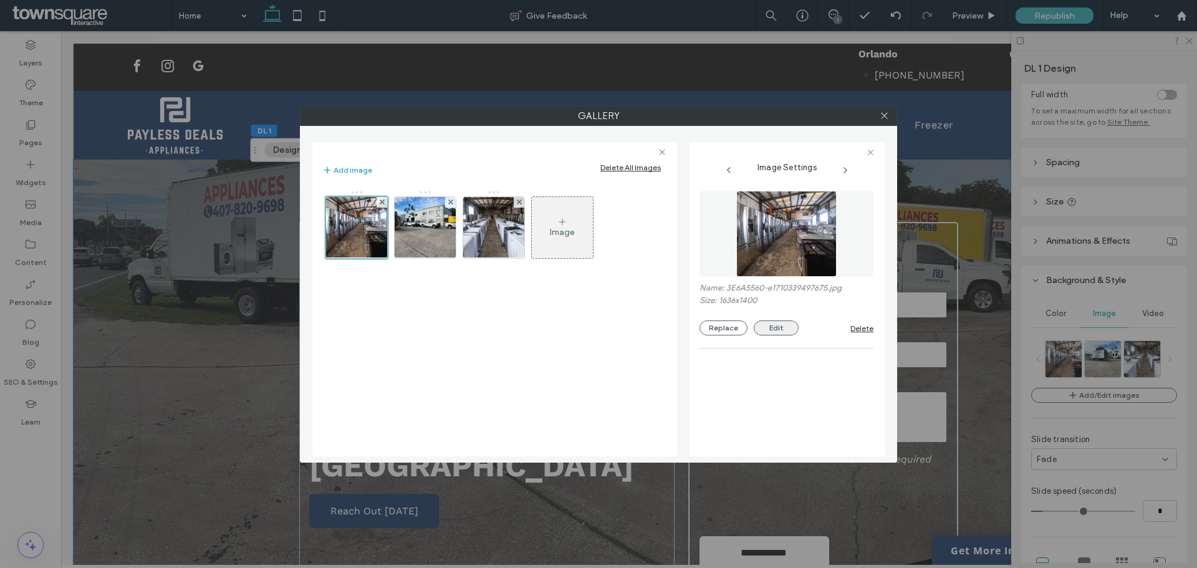
click at [786, 331] on button "Edit" at bounding box center [776, 327] width 45 height 15
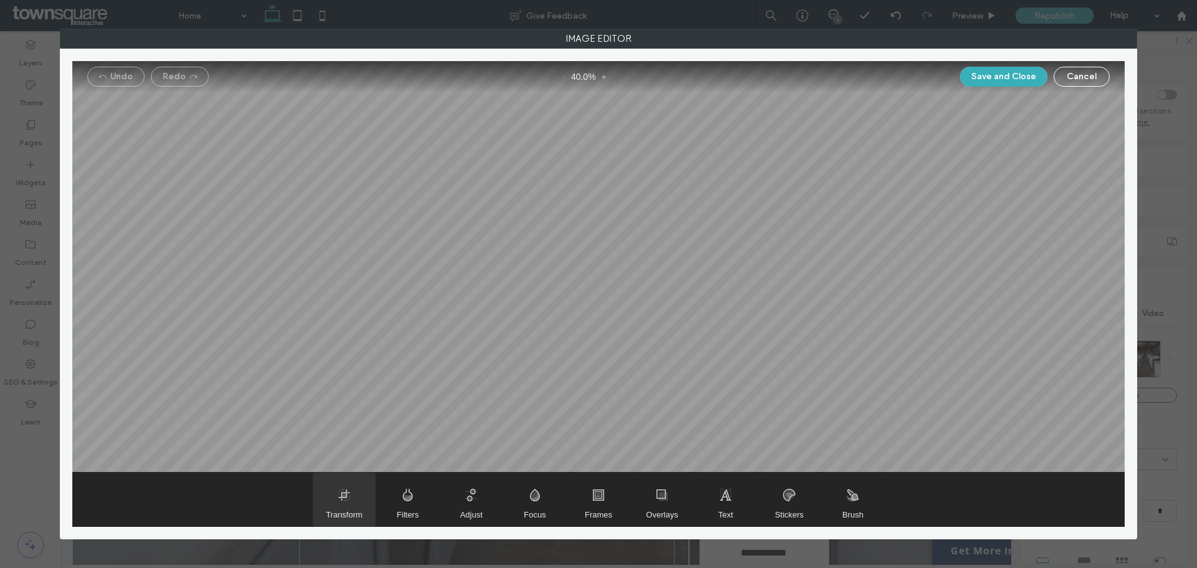
click at [332, 500] on span "Transform" at bounding box center [344, 499] width 62 height 54
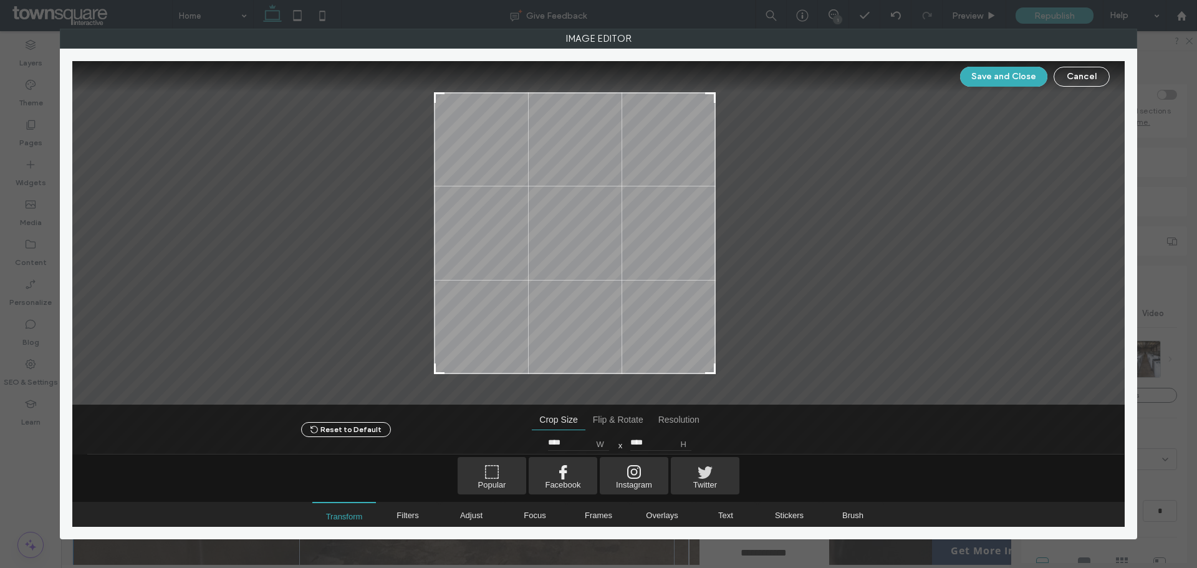
type input "****"
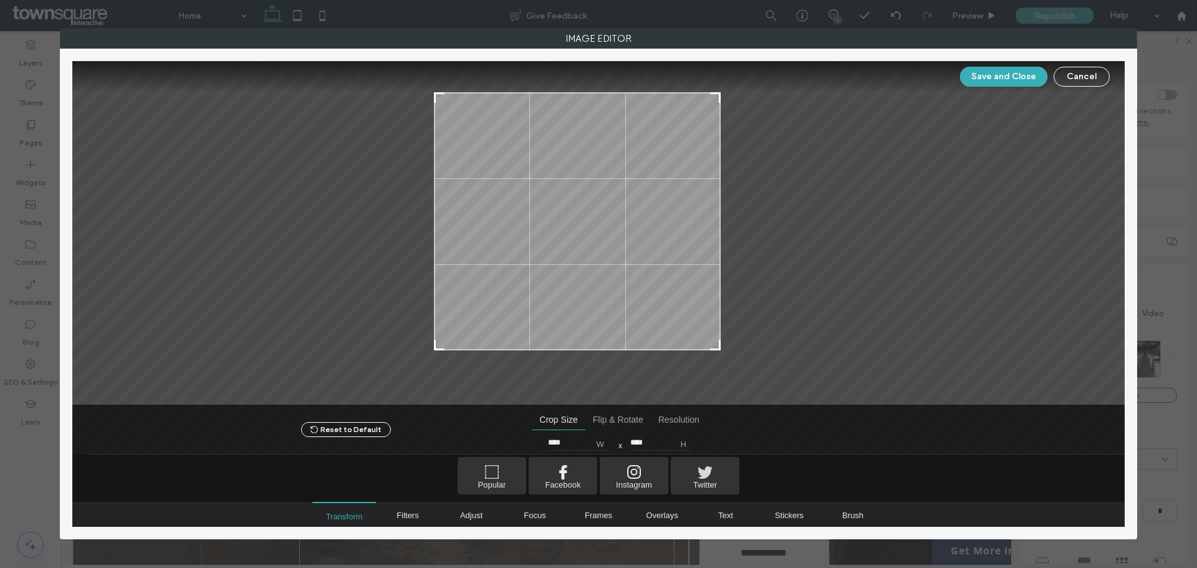
type input "****"
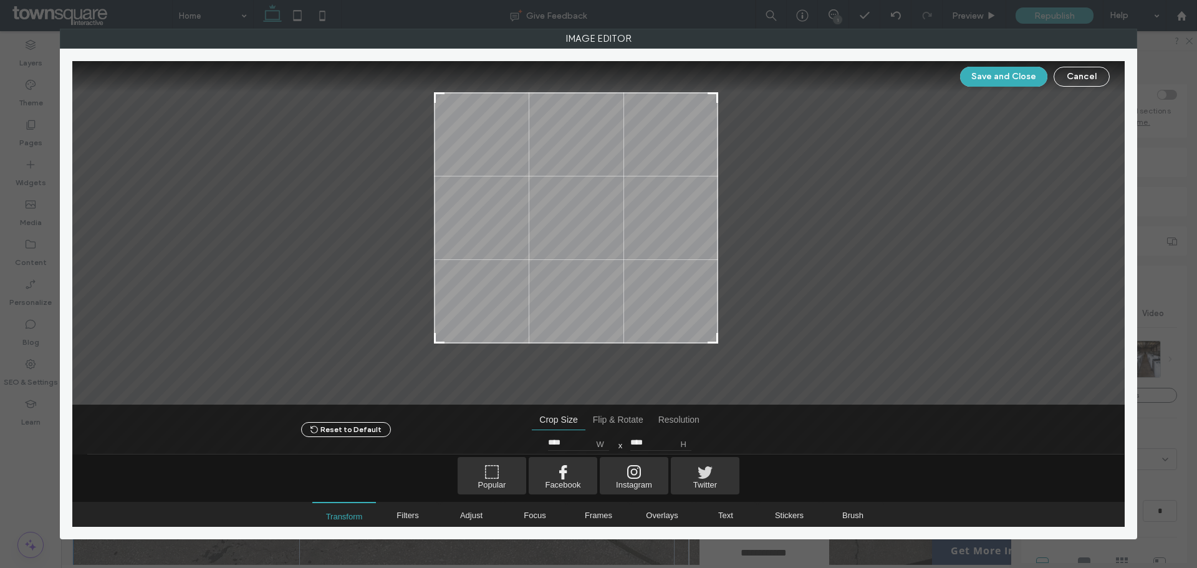
drag, startPoint x: 759, startPoint y: 371, endPoint x: 714, endPoint y: 354, distance: 47.9
click at [714, 354] on div at bounding box center [598, 233] width 1052 height 344
type input "****"
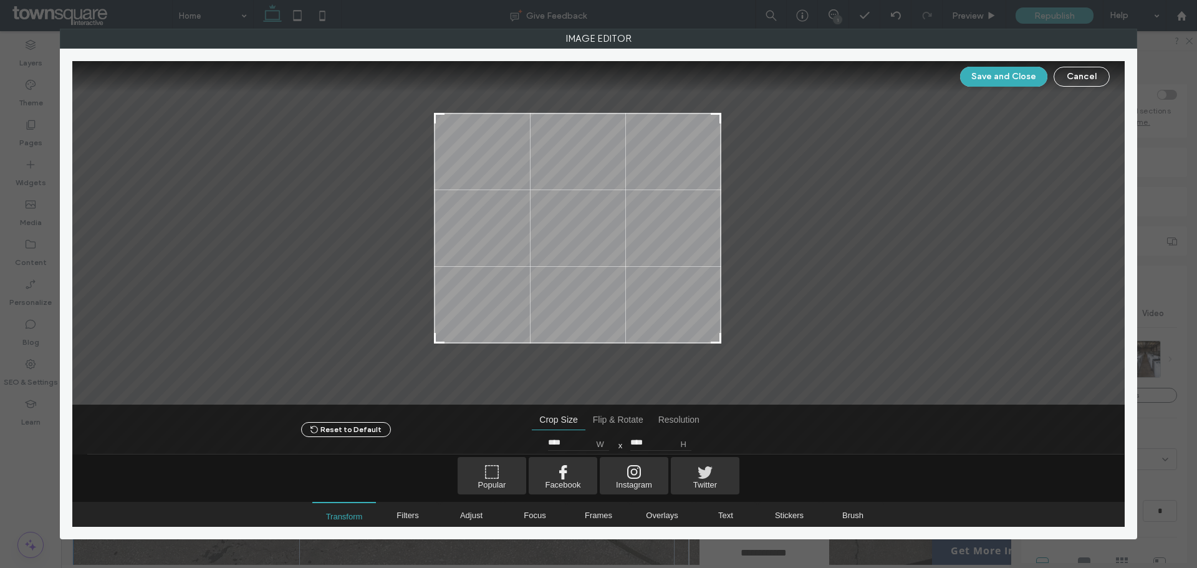
type input "****"
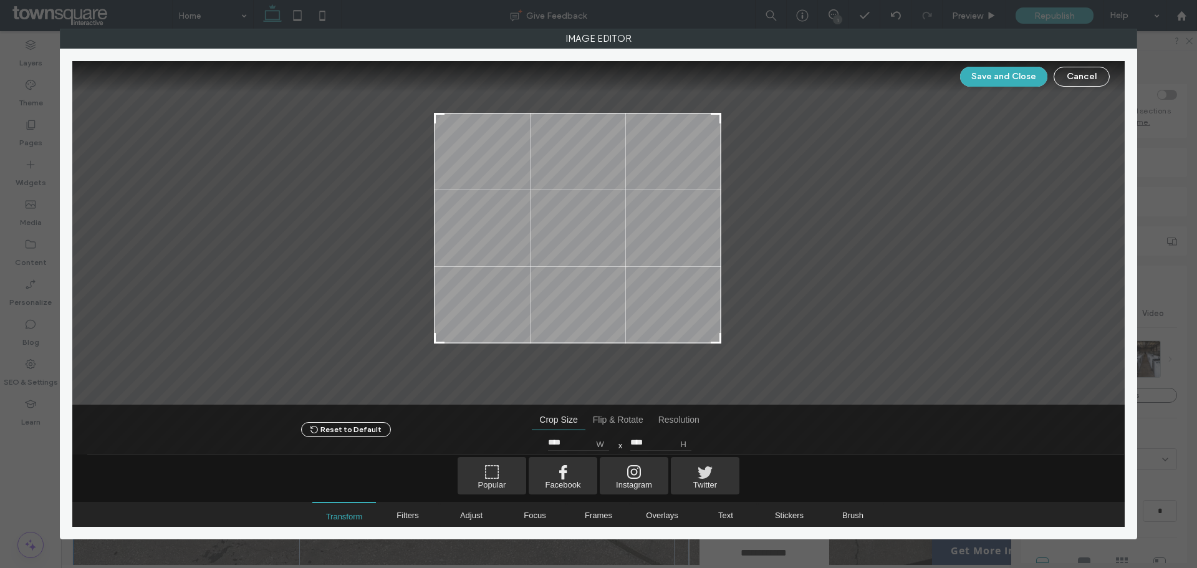
type input "****"
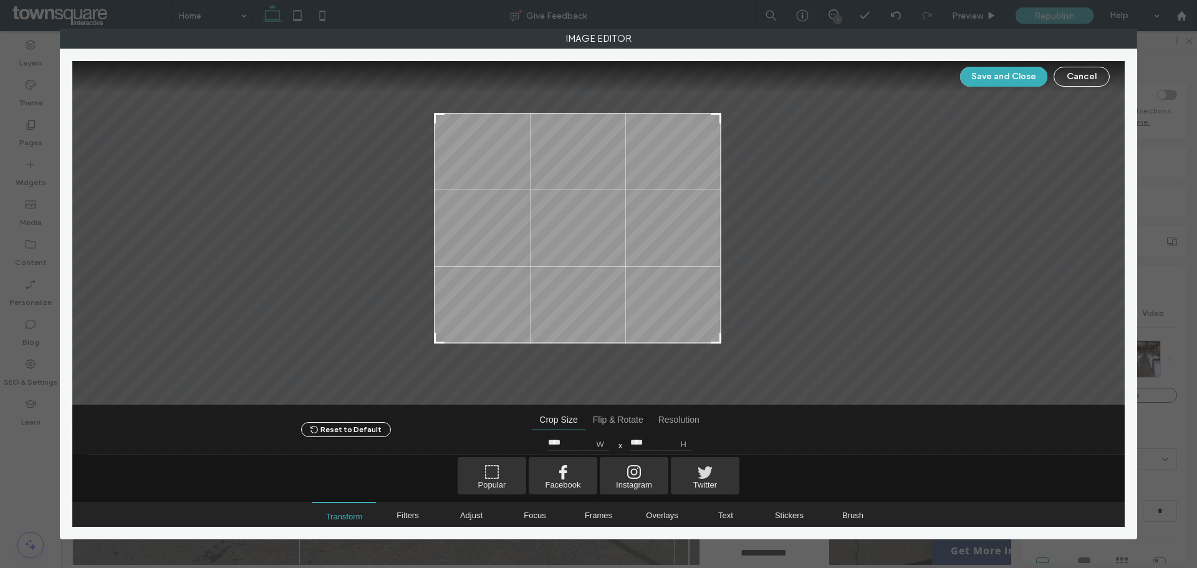
type input "****"
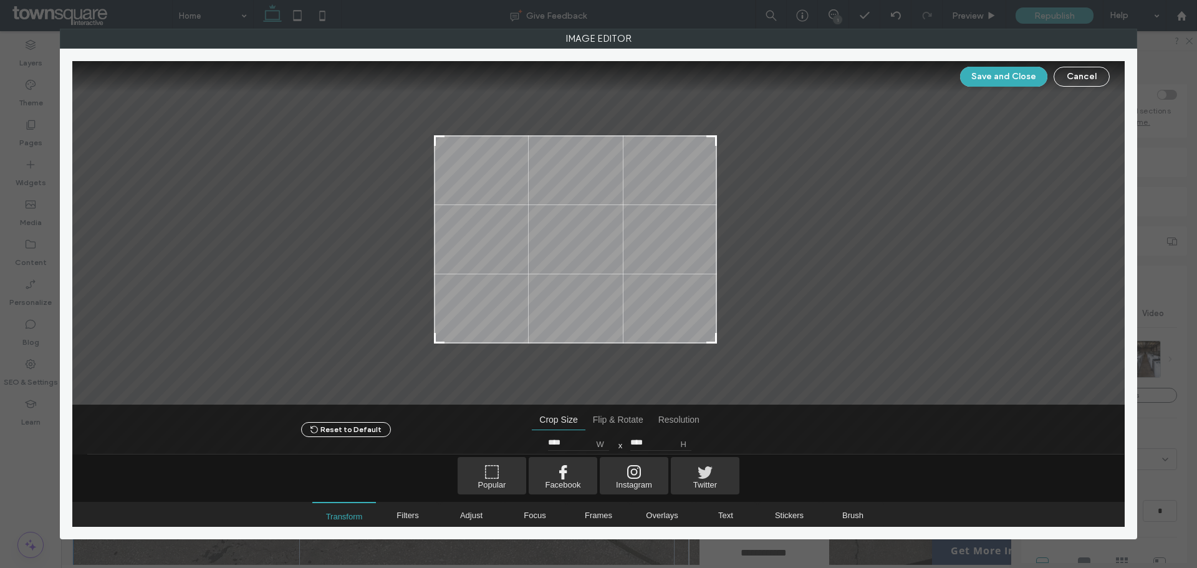
type input "****"
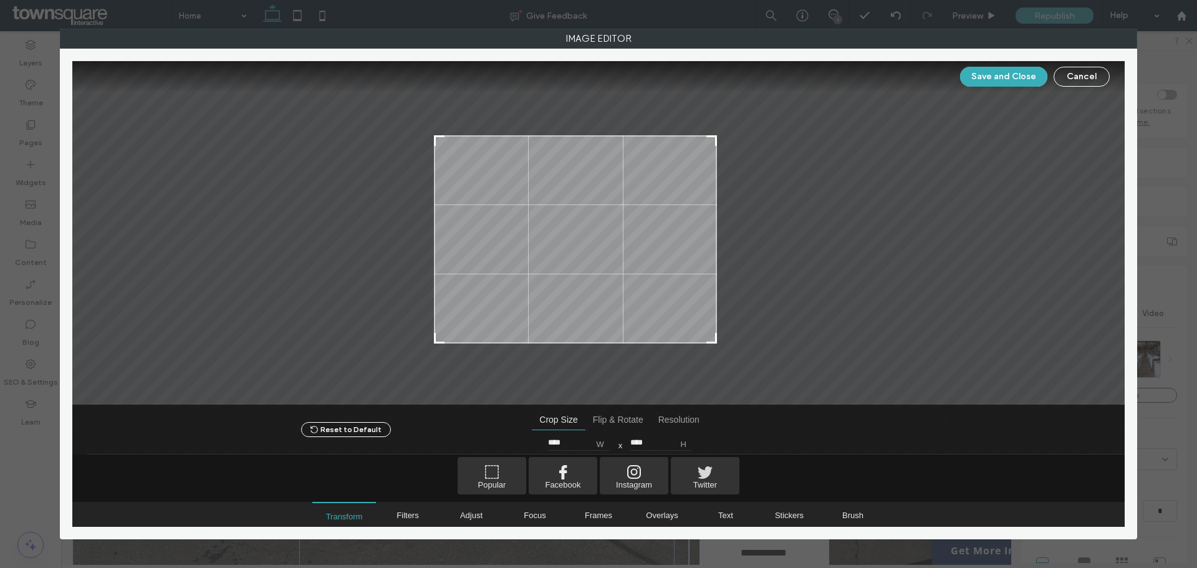
type input "****"
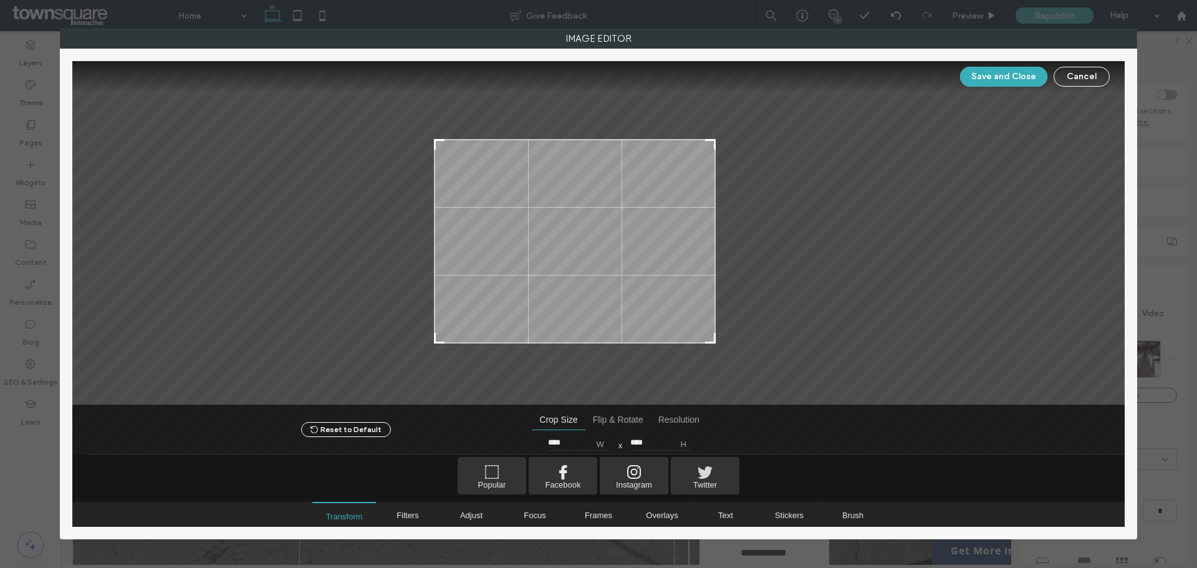
type input "****"
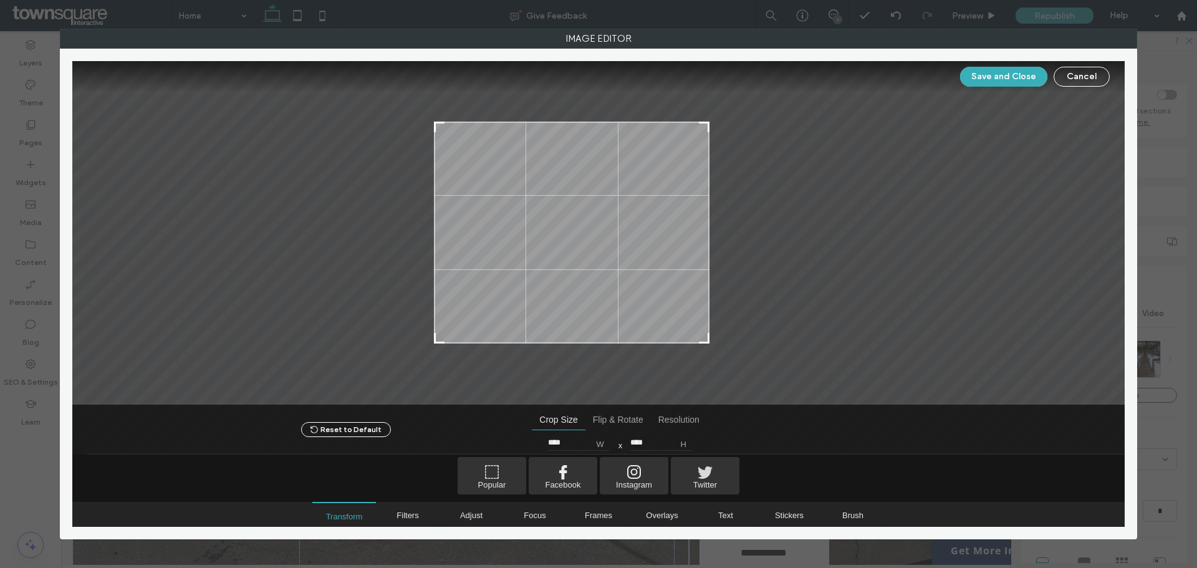
type input "****"
drag, startPoint x: 712, startPoint y: 112, endPoint x: 701, endPoint y: 128, distance: 18.8
click at [701, 128] on div at bounding box center [704, 132] width 15 height 15
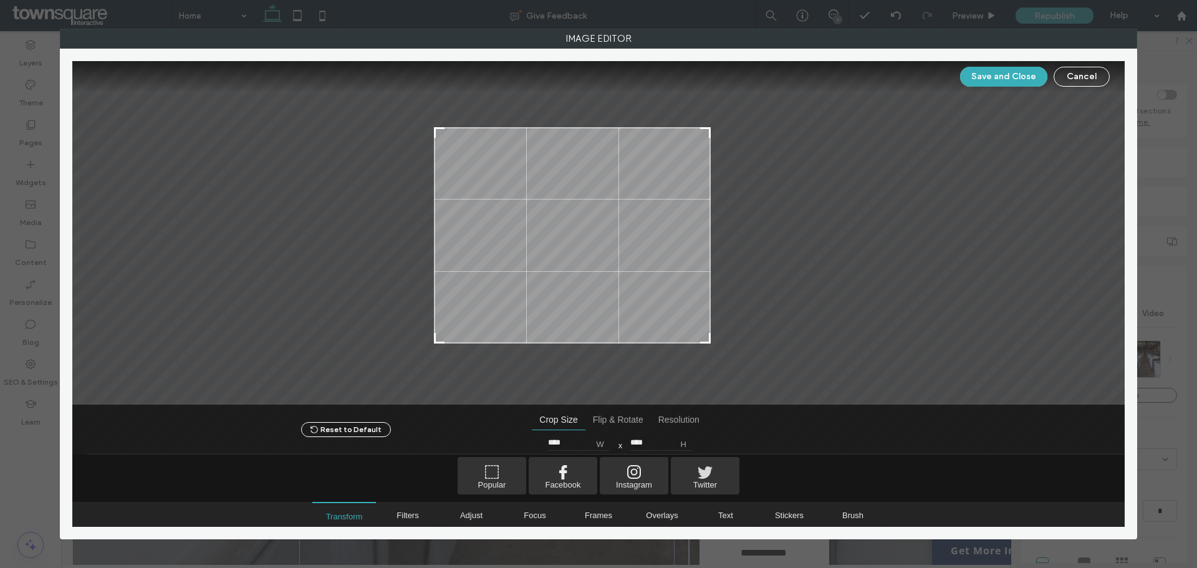
type input "****"
drag, startPoint x: 707, startPoint y: 340, endPoint x: 714, endPoint y: 341, distance: 6.3
click at [714, 341] on div at bounding box center [711, 338] width 15 height 15
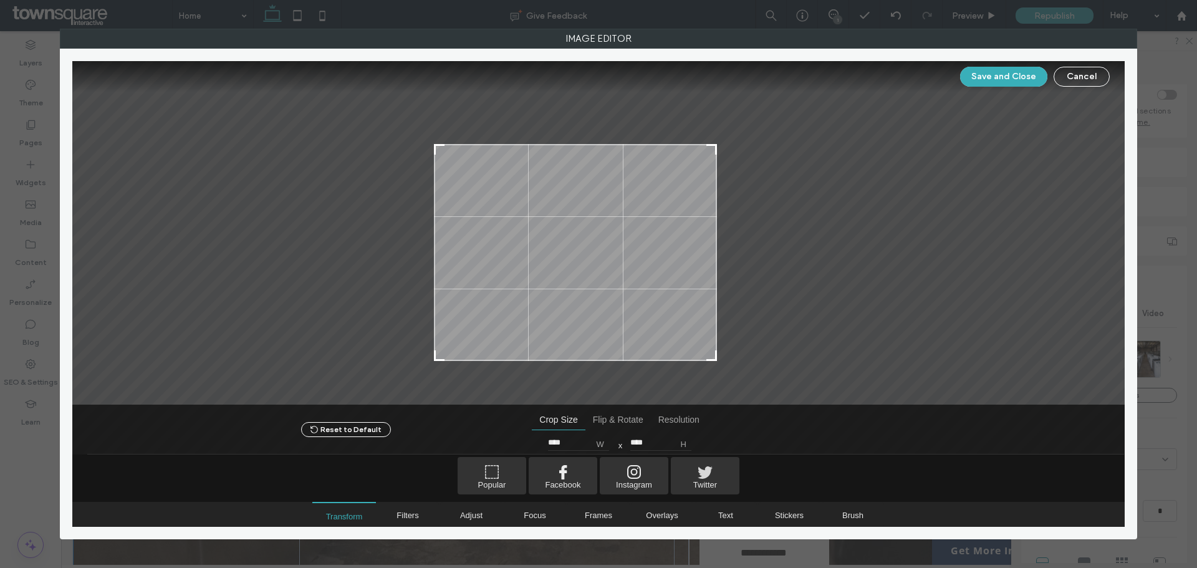
drag, startPoint x: 672, startPoint y: 313, endPoint x: 651, endPoint y: 330, distance: 27.1
click at [651, 330] on div at bounding box center [575, 252] width 283 height 217
click at [980, 84] on button "Save and Close" at bounding box center [1003, 77] width 87 height 20
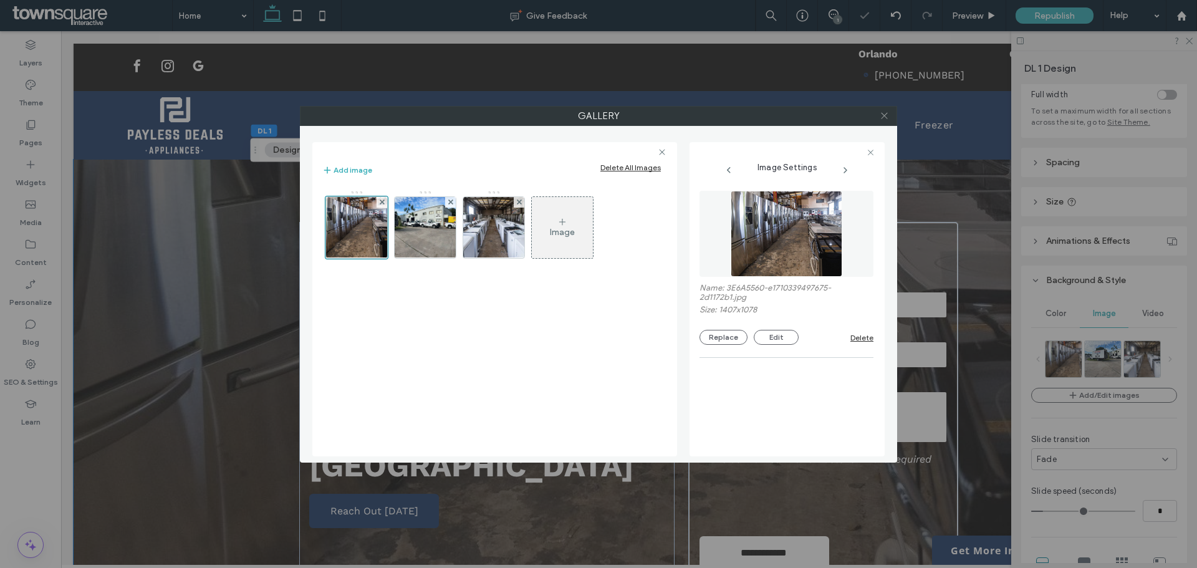
click at [885, 113] on icon at bounding box center [883, 115] width 9 height 9
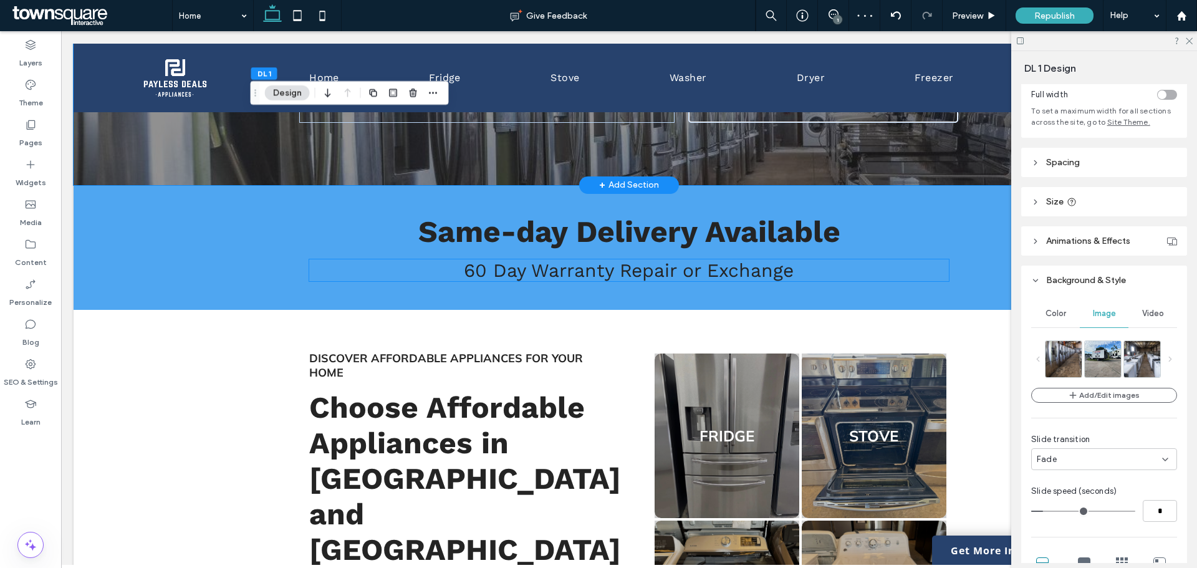
scroll to position [0, 0]
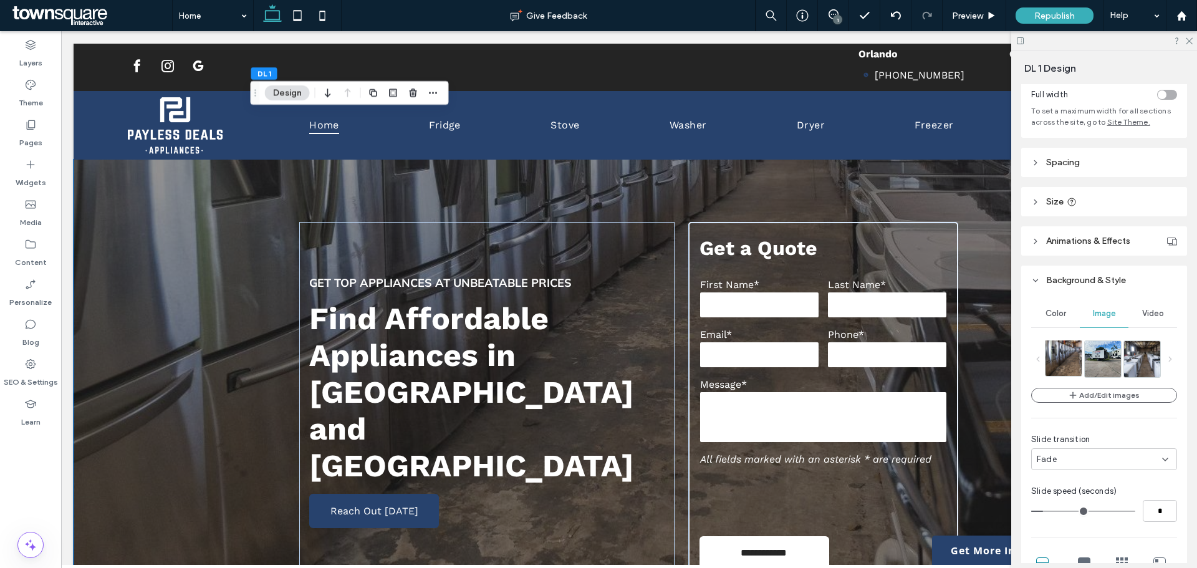
click at [1067, 360] on img at bounding box center [1068, 358] width 47 height 36
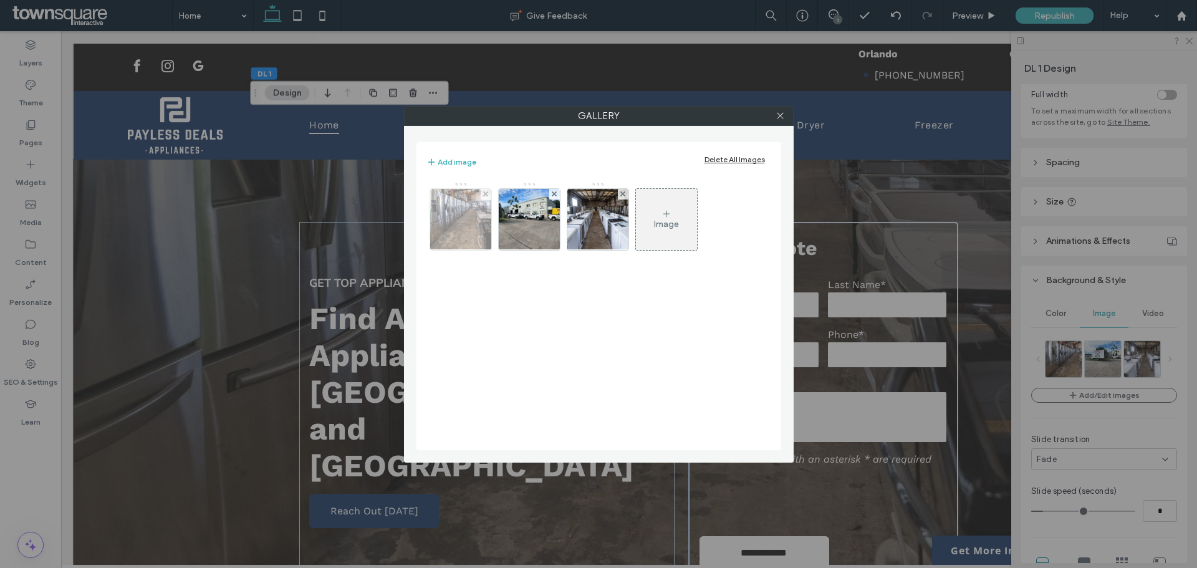
click at [471, 218] on img at bounding box center [461, 219] width 80 height 61
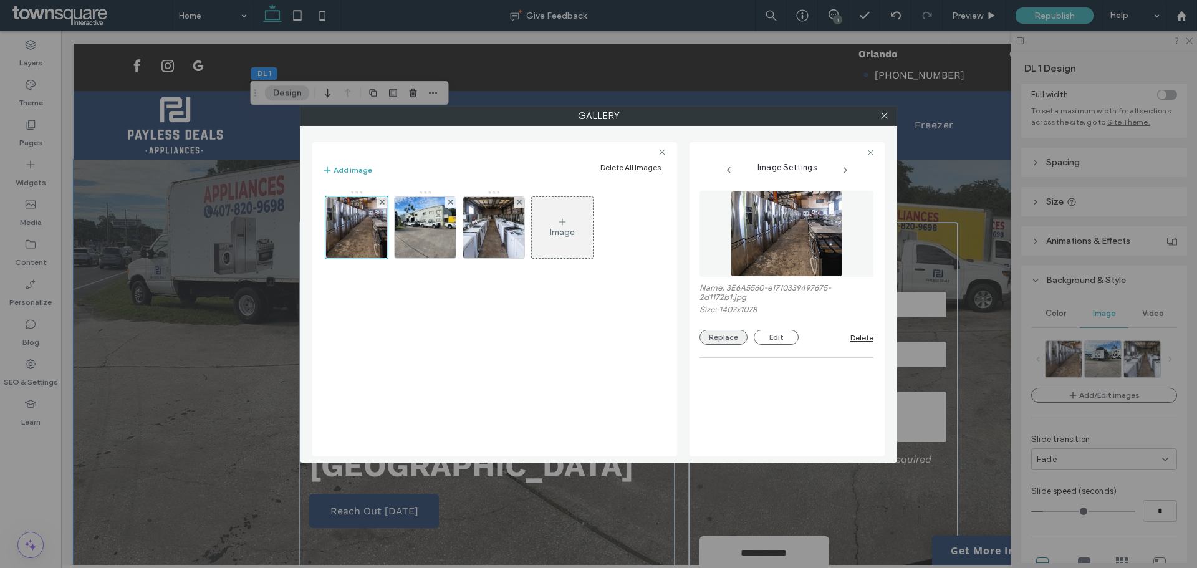
click at [742, 334] on button "Replace" at bounding box center [723, 337] width 48 height 15
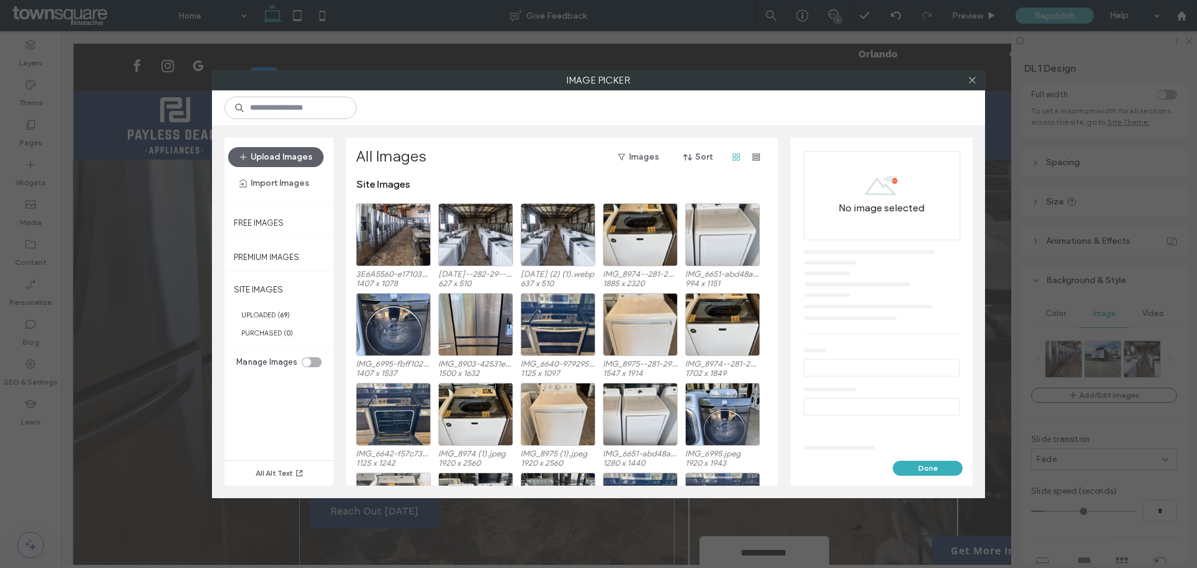
scroll to position [374, 0]
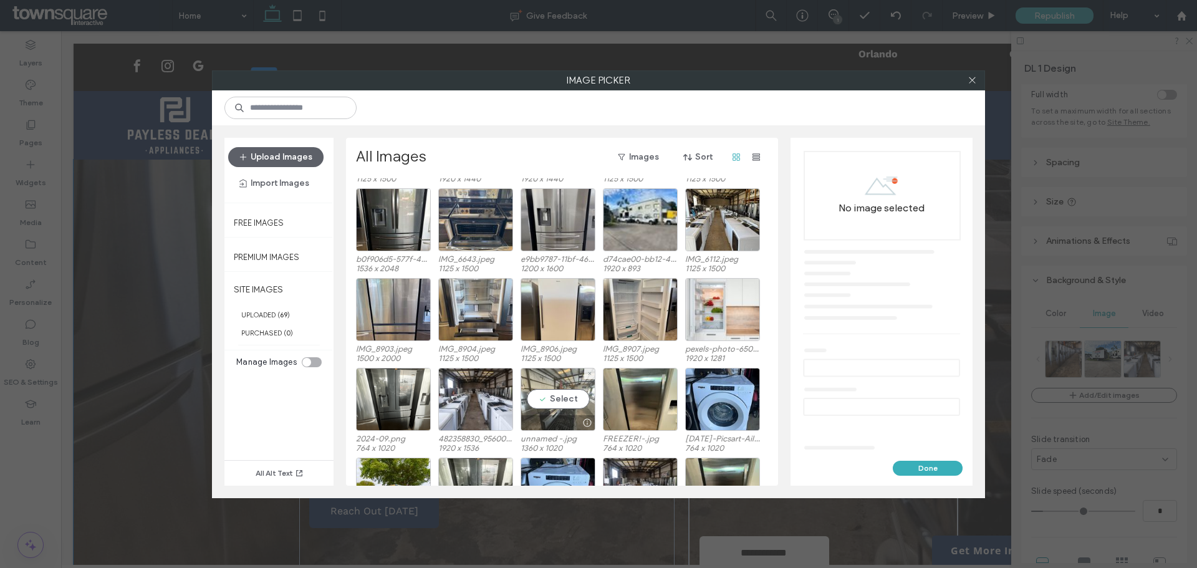
click at [569, 396] on div "Select" at bounding box center [557, 399] width 75 height 63
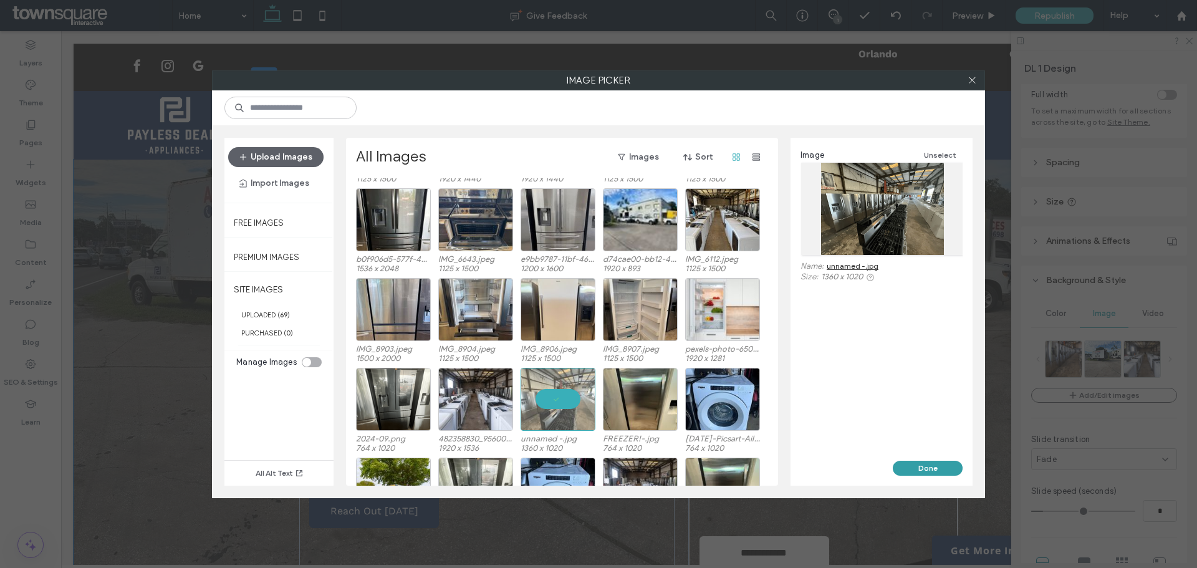
click at [915, 462] on button "Done" at bounding box center [927, 468] width 70 height 15
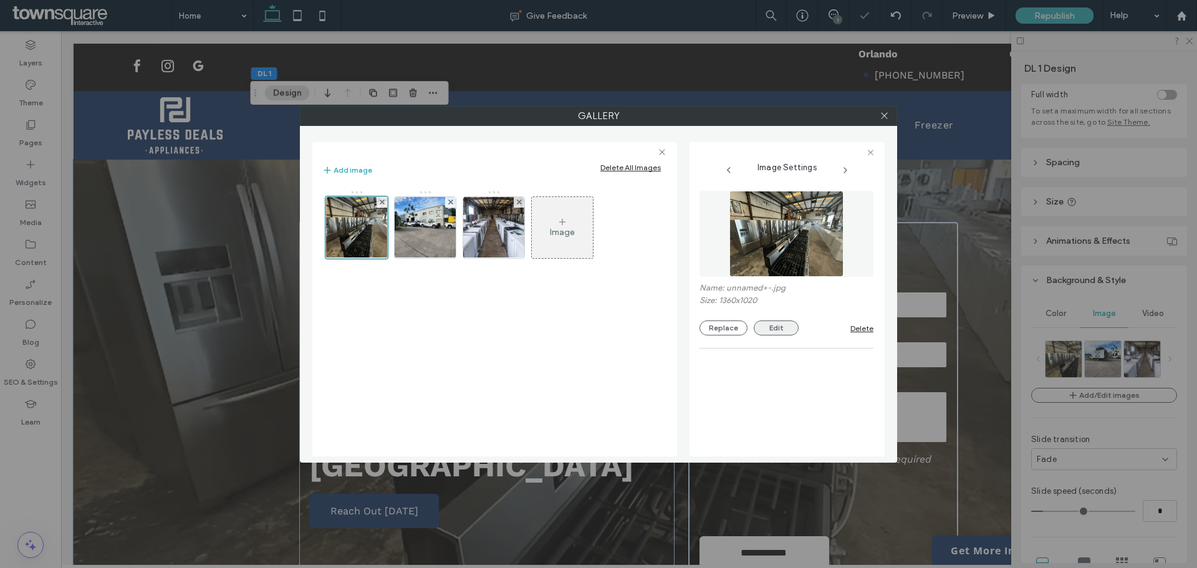
click at [790, 330] on button "Edit" at bounding box center [776, 327] width 45 height 15
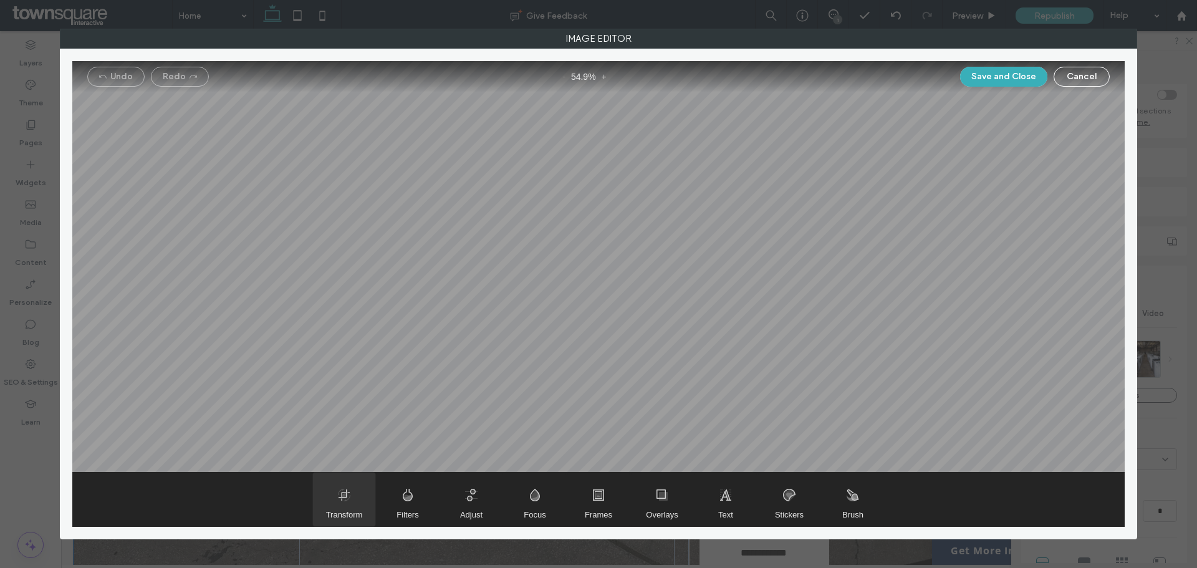
click at [337, 504] on span "Transform" at bounding box center [344, 499] width 62 height 54
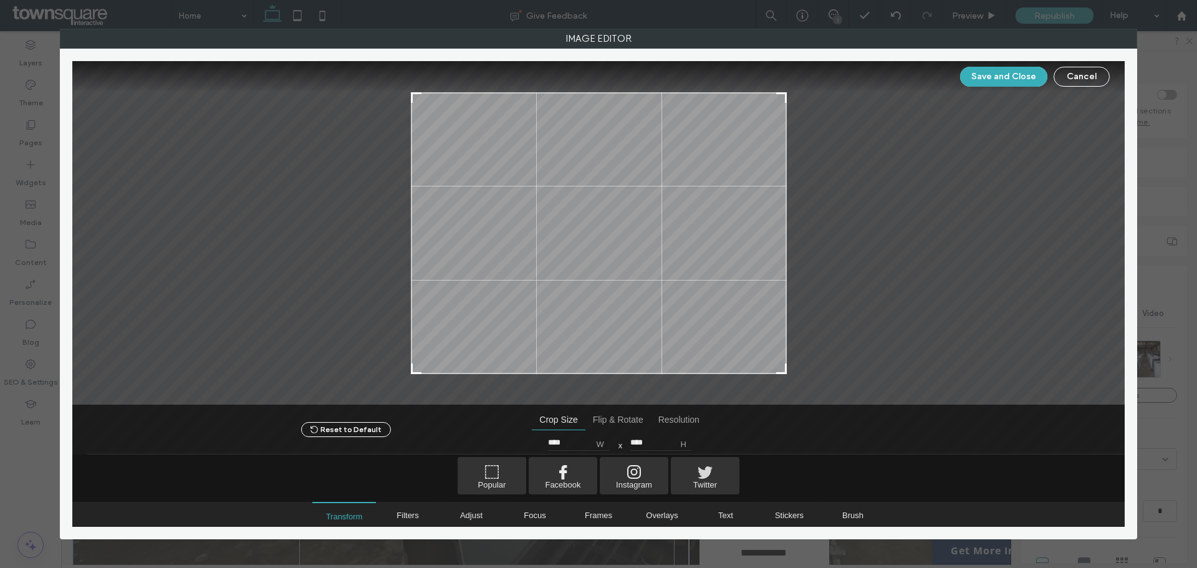
click at [1011, 64] on div "Save and Close Cancel" at bounding box center [598, 76] width 1052 height 31
click at [1012, 67] on div "Save and Close Cancel" at bounding box center [598, 76] width 1052 height 31
click at [1010, 79] on button "Save and Close" at bounding box center [1003, 77] width 87 height 20
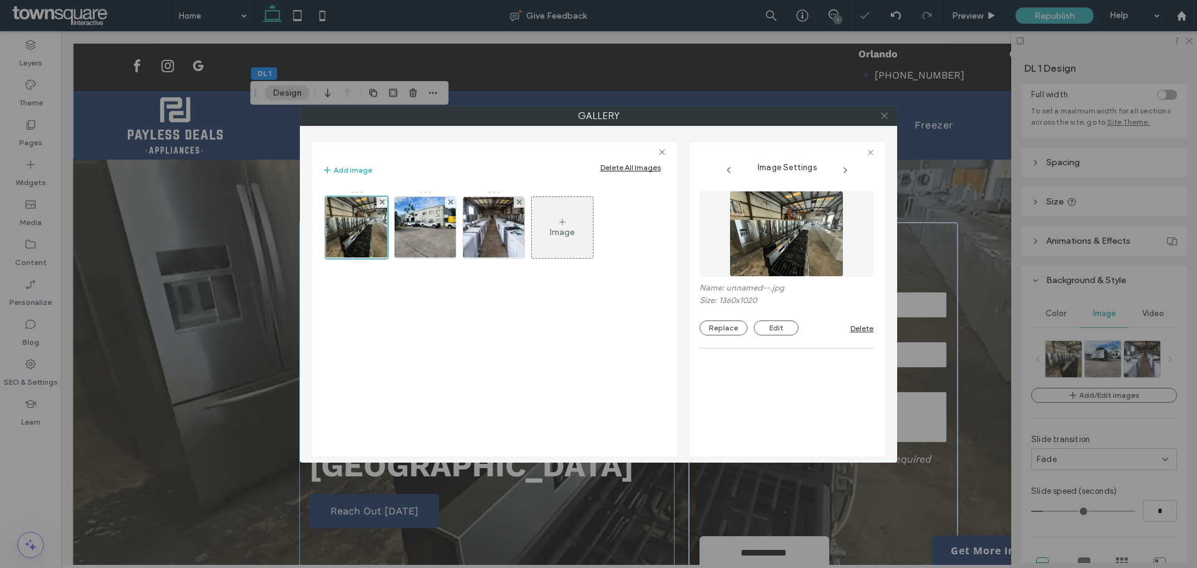
click at [884, 117] on use at bounding box center [884, 116] width 6 height 6
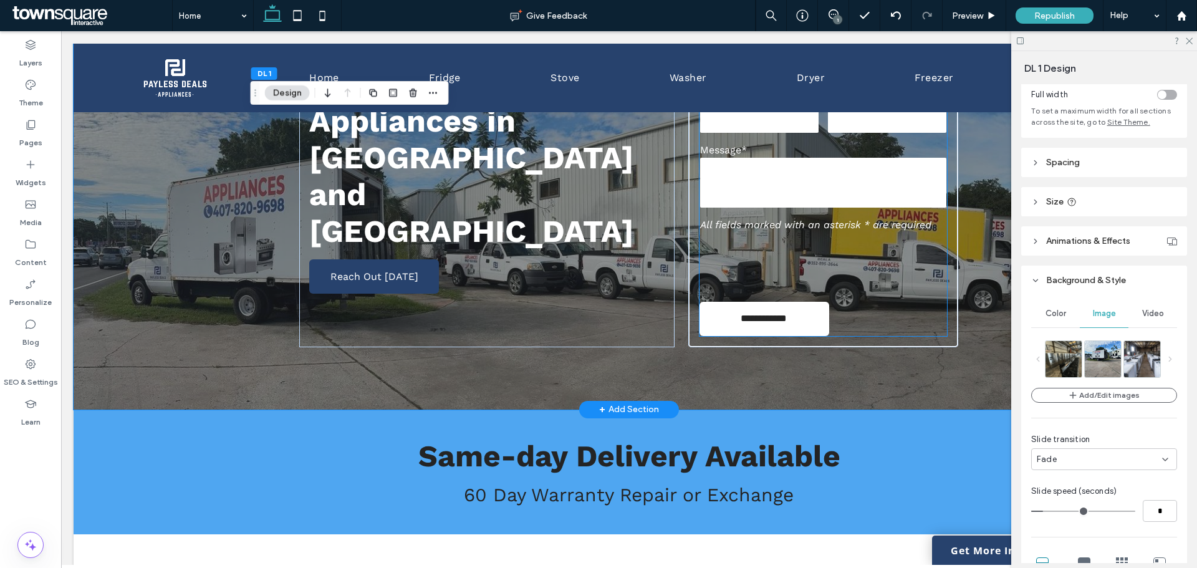
scroll to position [0, 0]
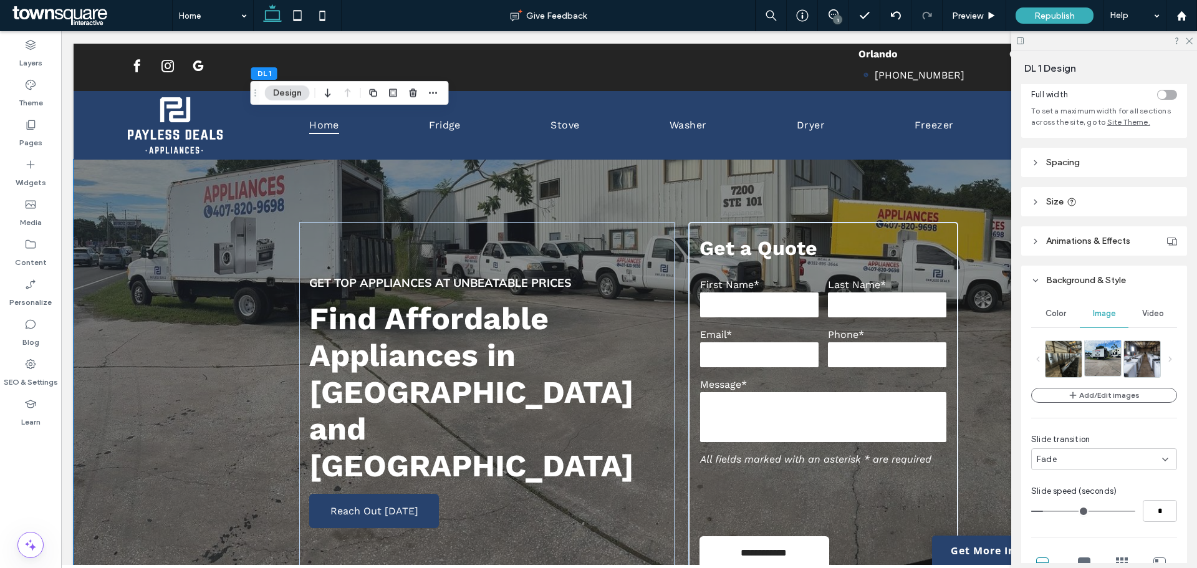
click at [1111, 360] on img at bounding box center [1123, 358] width 78 height 36
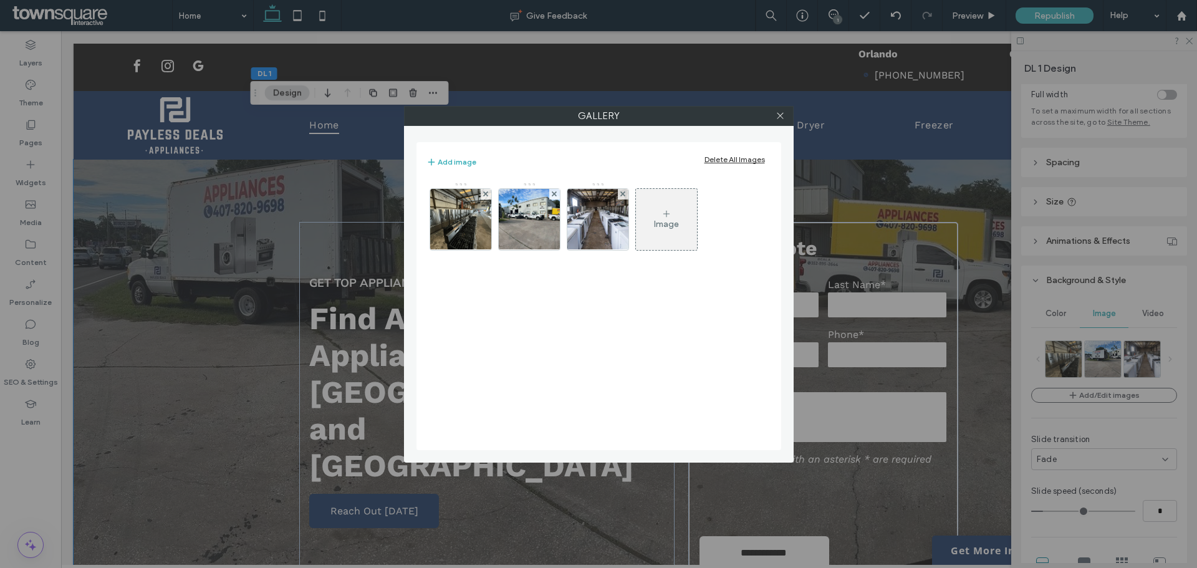
click at [526, 226] on img at bounding box center [529, 219] width 132 height 61
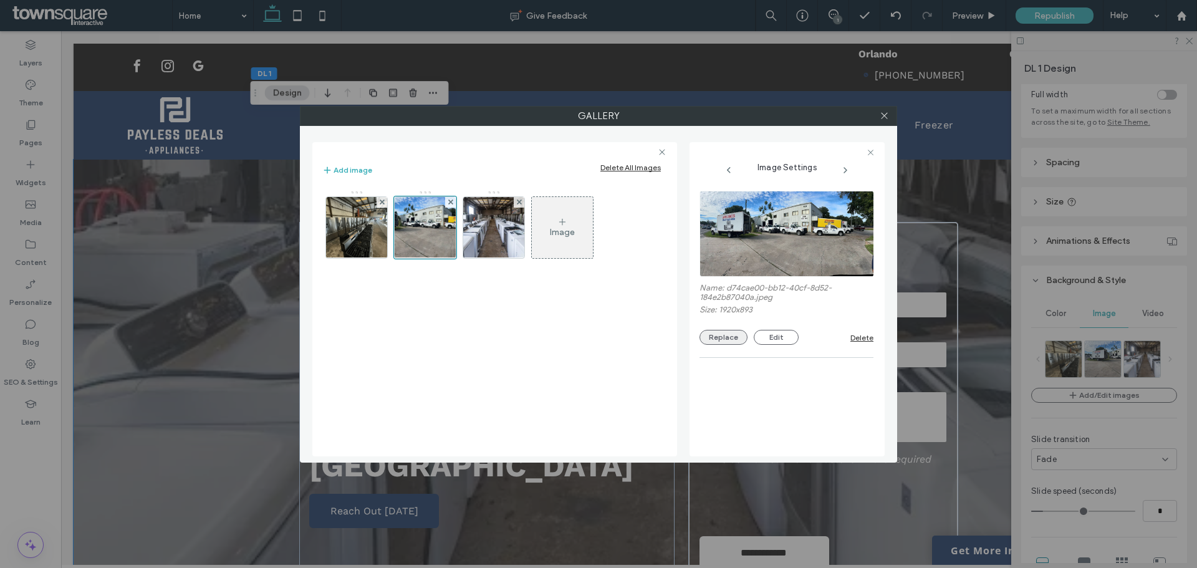
click at [719, 344] on button "Replace" at bounding box center [723, 337] width 48 height 15
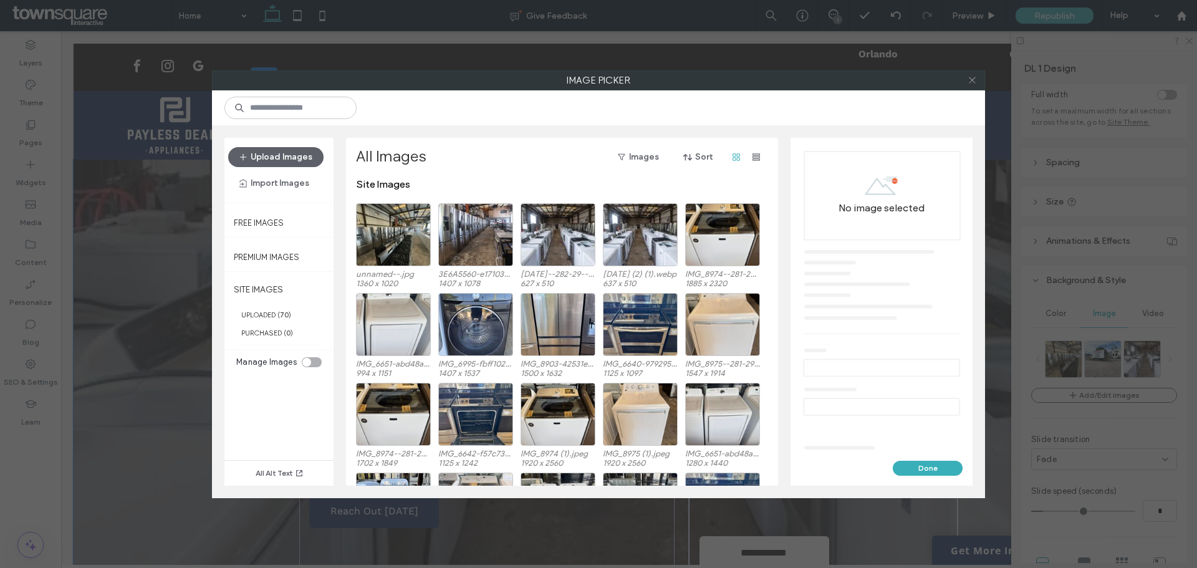
click at [971, 79] on icon at bounding box center [971, 79] width 9 height 9
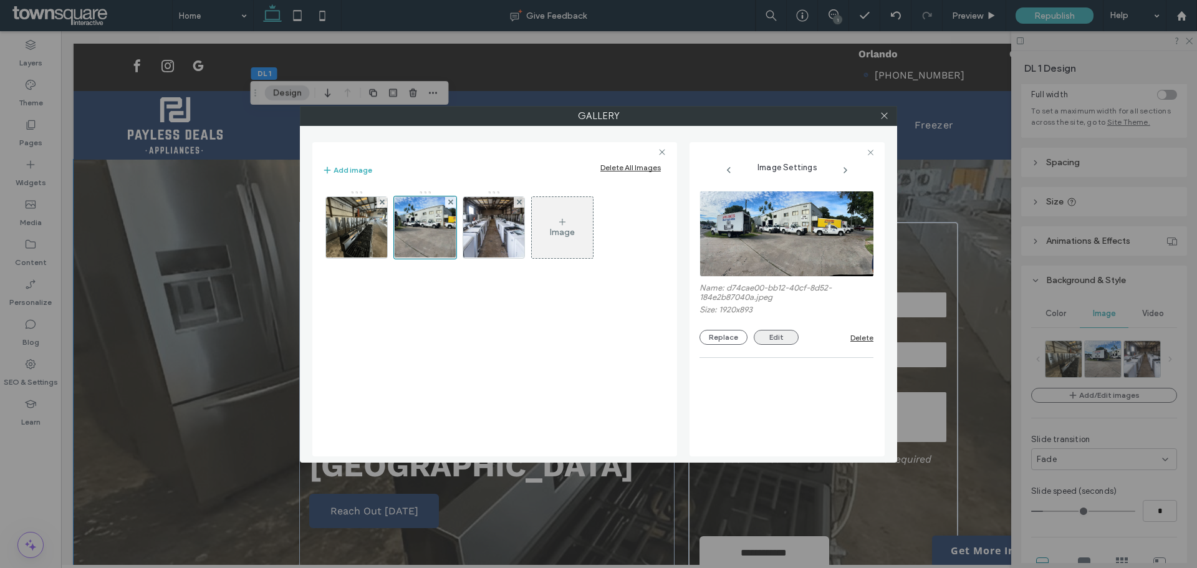
click at [787, 338] on button "Edit" at bounding box center [776, 337] width 45 height 15
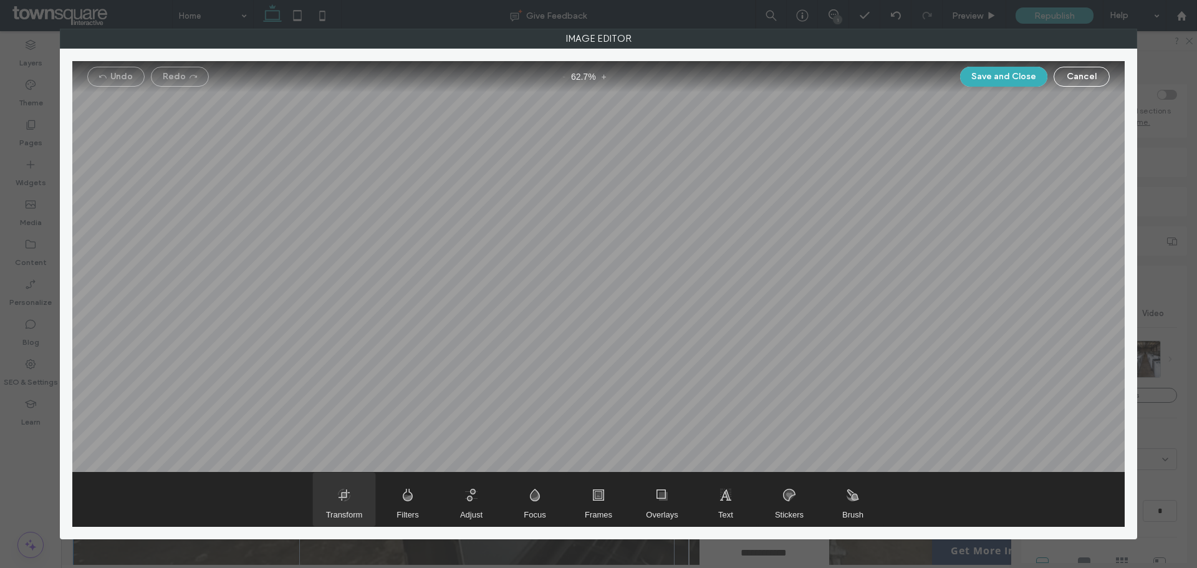
click at [355, 517] on span "Transform" at bounding box center [344, 514] width 37 height 9
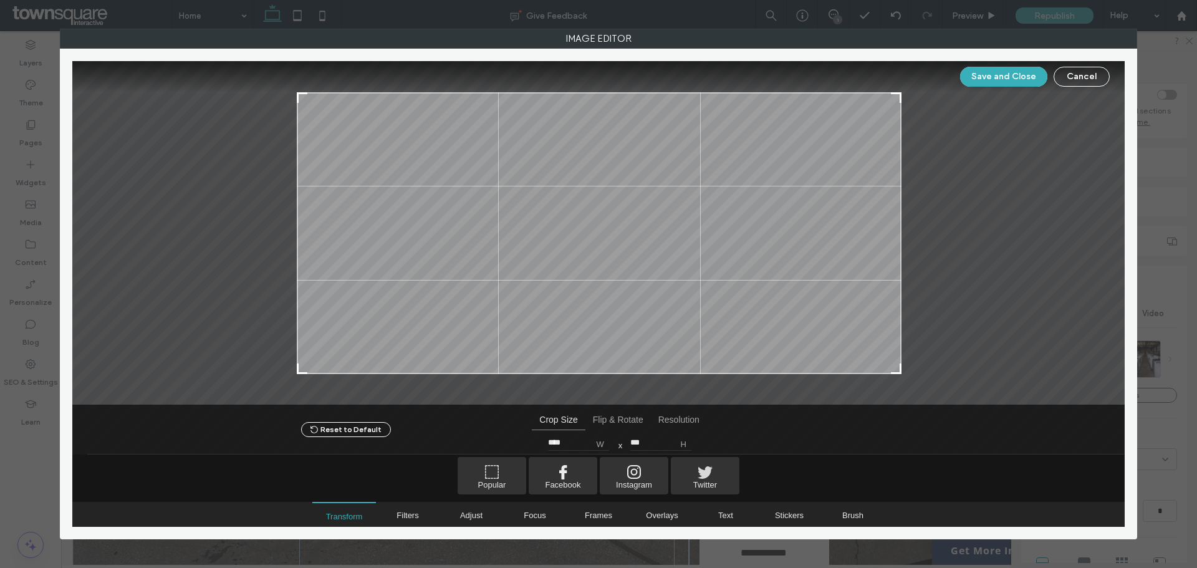
type input "****"
type input "***"
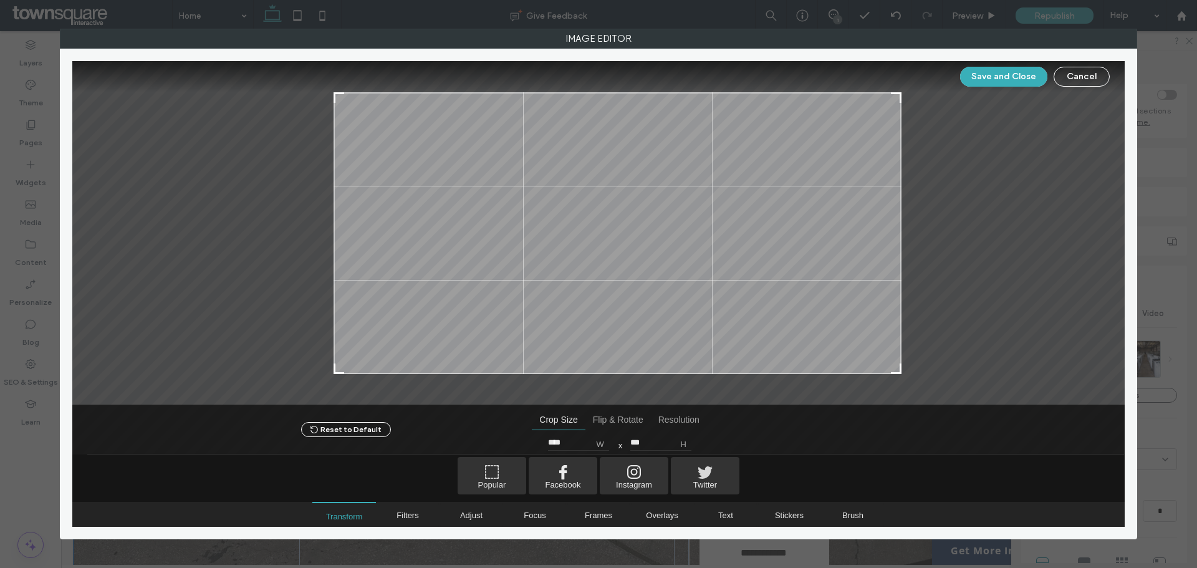
drag, startPoint x: 296, startPoint y: 373, endPoint x: 334, endPoint y: 375, distance: 38.1
click at [334, 375] on div at bounding box center [598, 233] width 1052 height 344
drag, startPoint x: 897, startPoint y: 374, endPoint x: 886, endPoint y: 376, distance: 10.8
click at [886, 376] on div at bounding box center [598, 414] width 1052 height 81
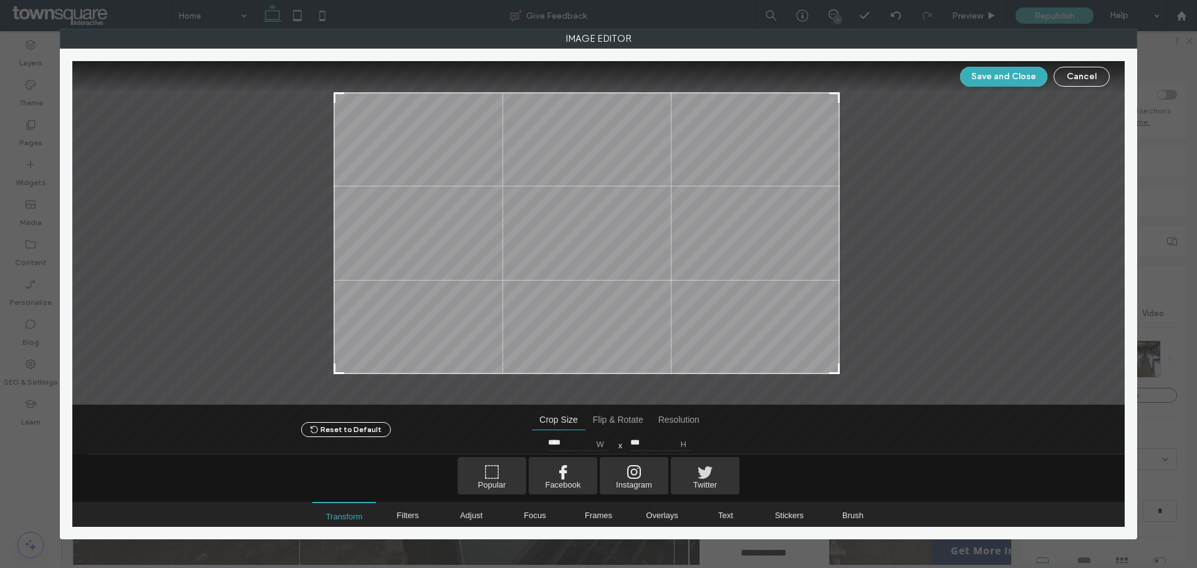
drag, startPoint x: 882, startPoint y: 382, endPoint x: 839, endPoint y: 387, distance: 43.3
click at [839, 387] on div at bounding box center [598, 233] width 1052 height 344
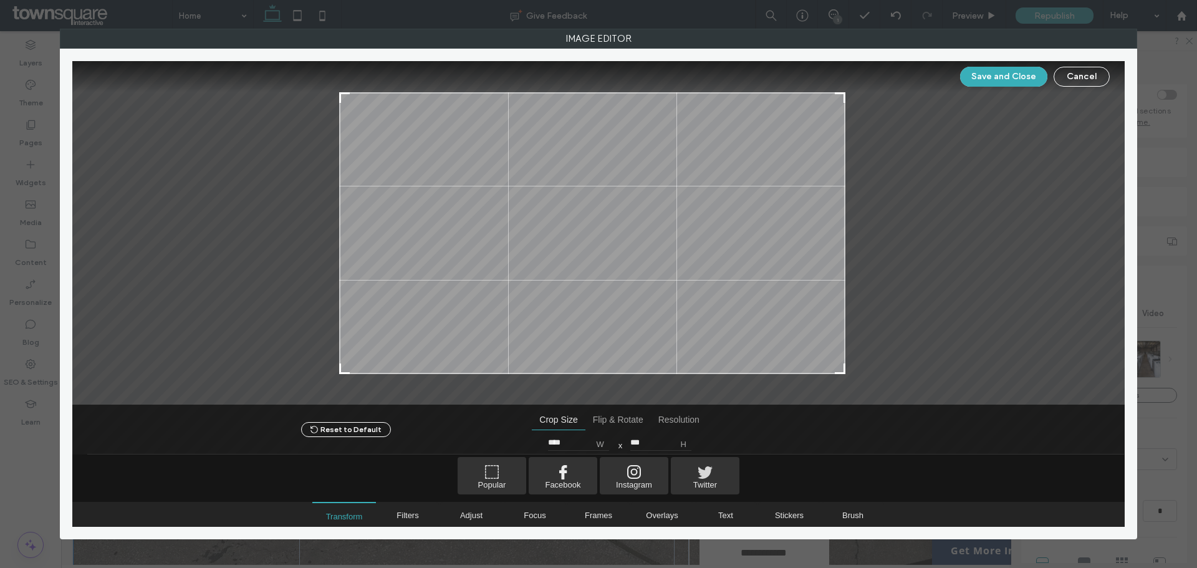
drag, startPoint x: 736, startPoint y: 307, endPoint x: 742, endPoint y: 310, distance: 6.7
click at [742, 310] on div at bounding box center [592, 233] width 506 height 282
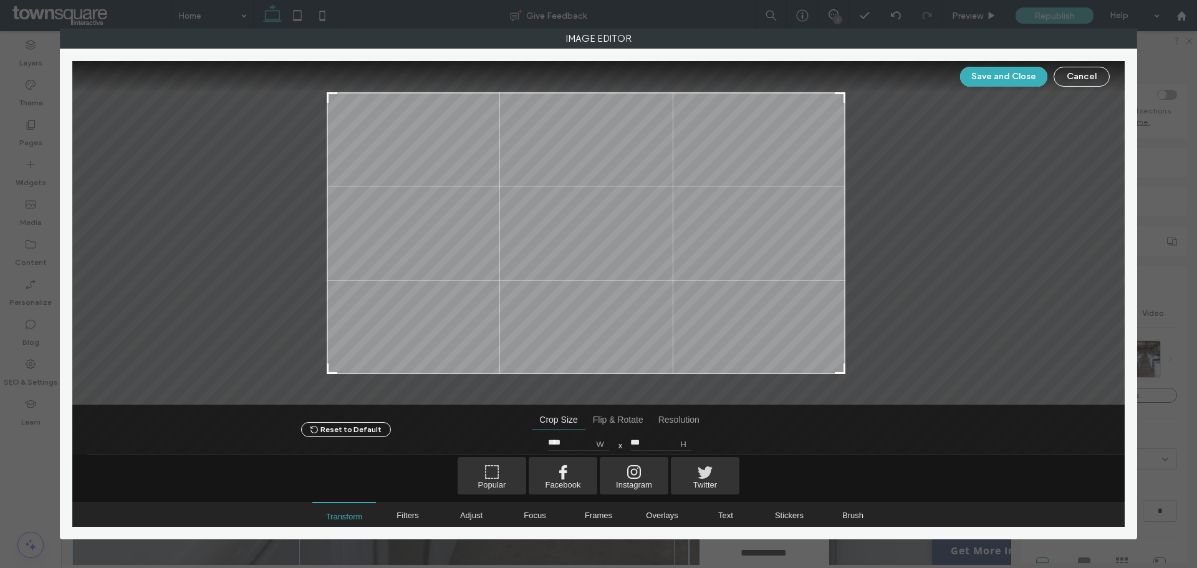
type input "****"
drag, startPoint x: 342, startPoint y: 373, endPoint x: 332, endPoint y: 380, distance: 12.5
click at [332, 380] on div at bounding box center [598, 233] width 1052 height 344
drag, startPoint x: 977, startPoint y: 79, endPoint x: 959, endPoint y: 150, distance: 72.6
click at [976, 81] on button "Save and Close" at bounding box center [1003, 77] width 87 height 20
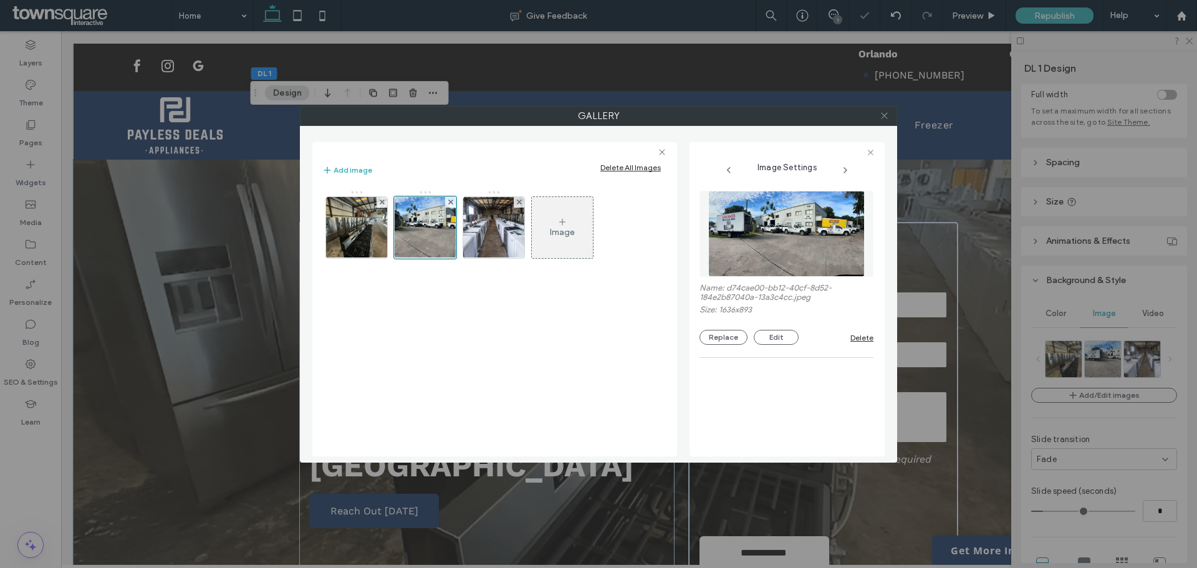
click at [884, 111] on icon at bounding box center [883, 115] width 9 height 9
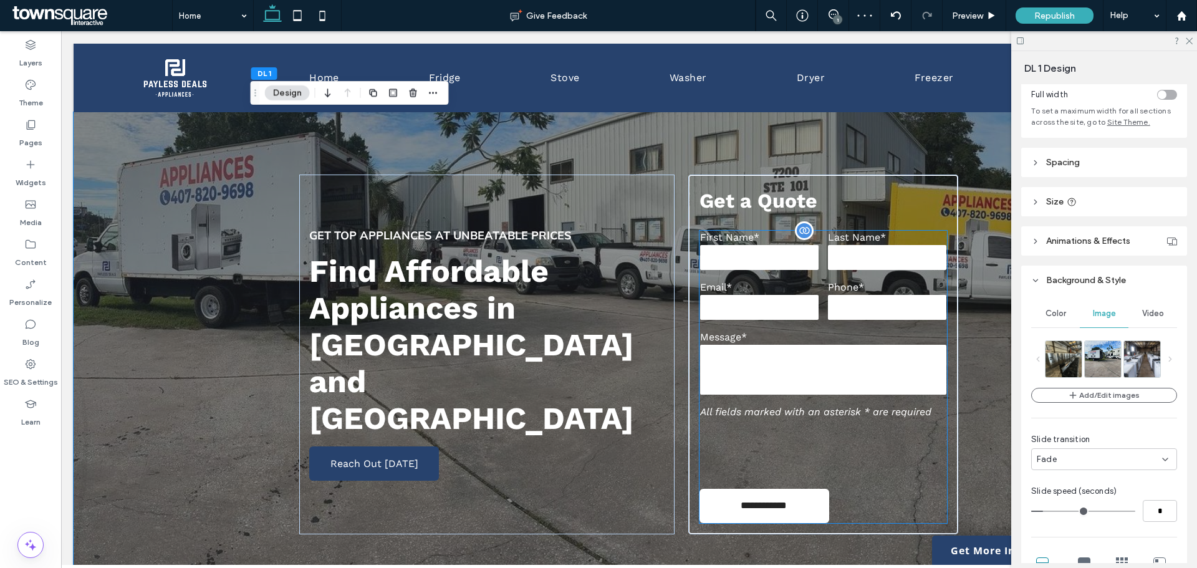
scroll to position [62, 0]
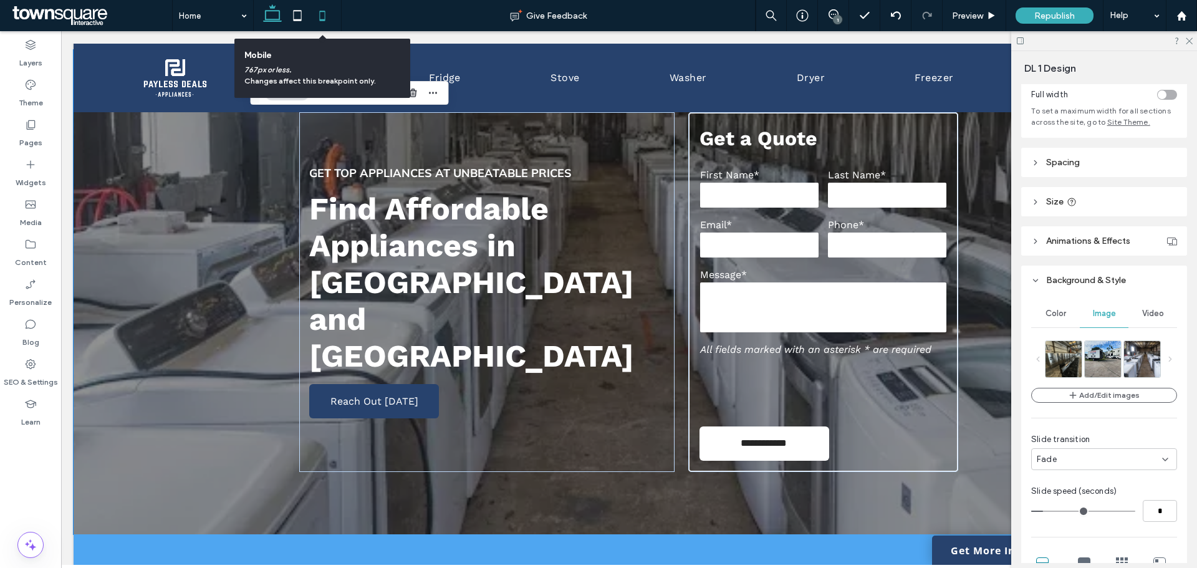
click at [323, 24] on icon at bounding box center [322, 15] width 25 height 25
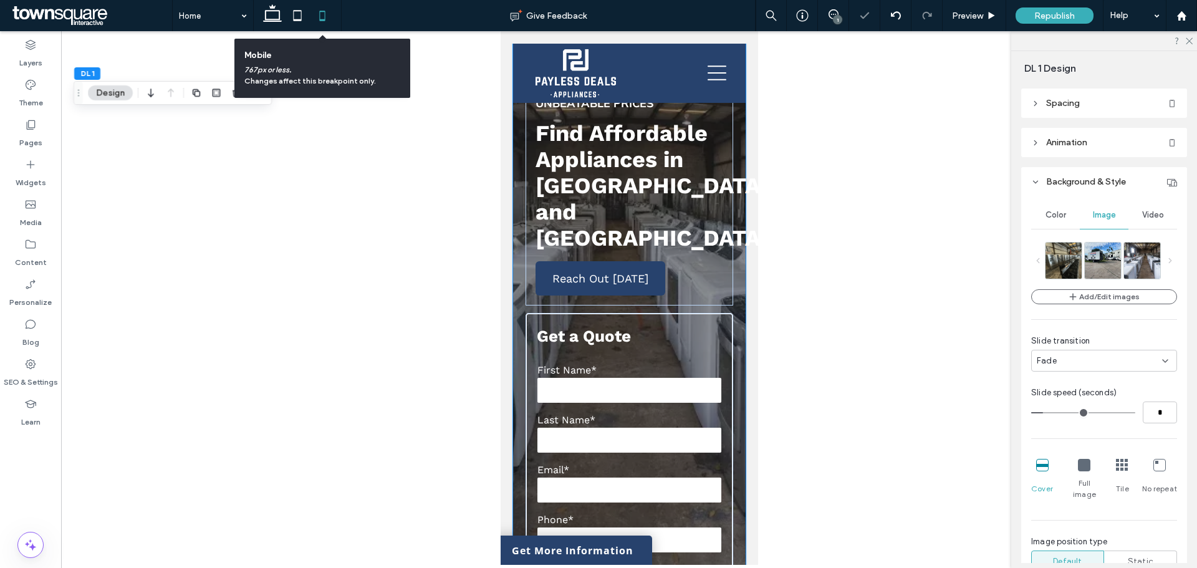
type input "**"
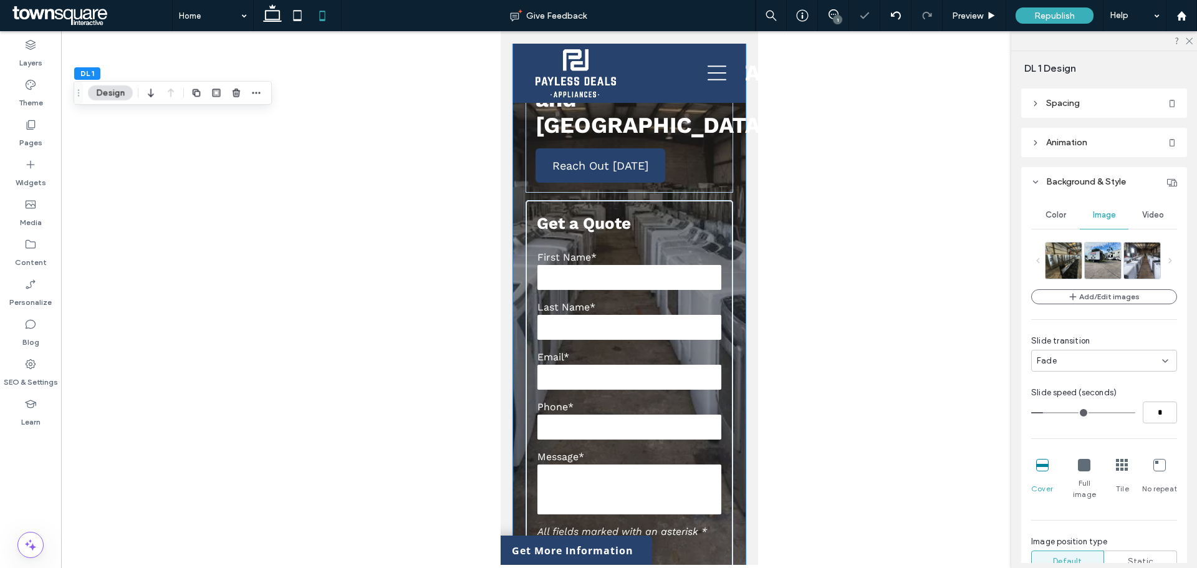
click at [947, 320] on div at bounding box center [629, 297] width 1136 height 533
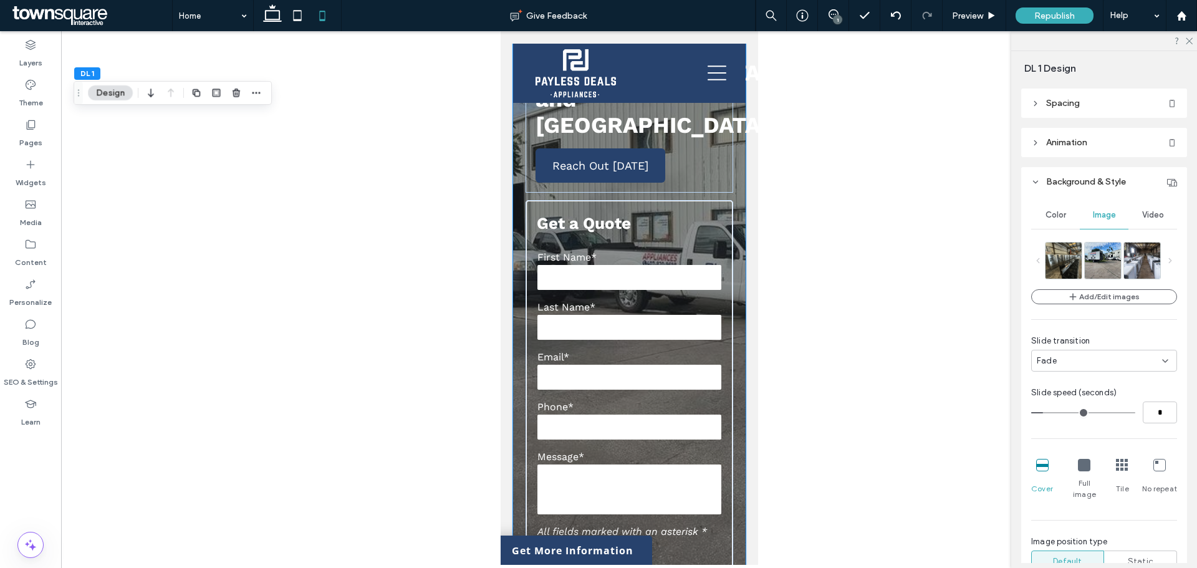
click at [936, 254] on div at bounding box center [629, 297] width 1136 height 533
